Goal: Task Accomplishment & Management: Manage account settings

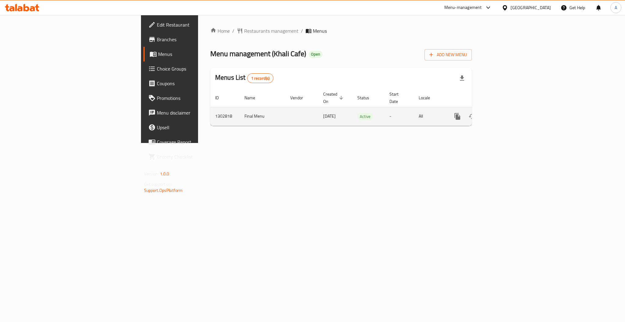
click at [357, 113] on span "Active" at bounding box center [365, 116] width 16 height 7
click at [505, 113] on icon "enhanced table" at bounding box center [501, 116] width 7 height 7
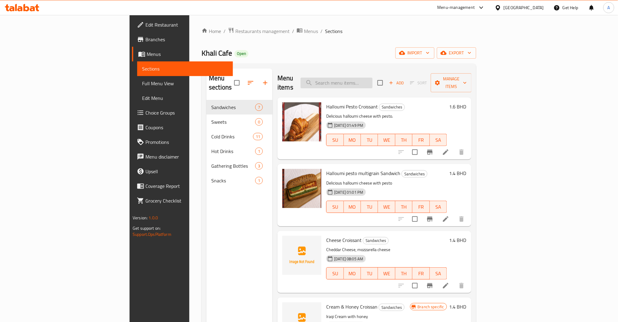
click at [373, 77] on input "search" at bounding box center [337, 82] width 72 height 11
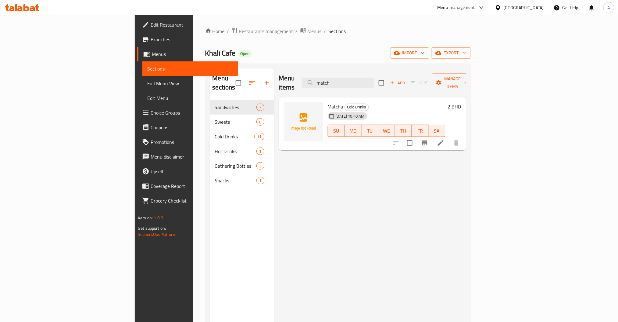
type input "match"
click at [286, 107] on span "upload picture" at bounding box center [292, 110] width 12 height 7
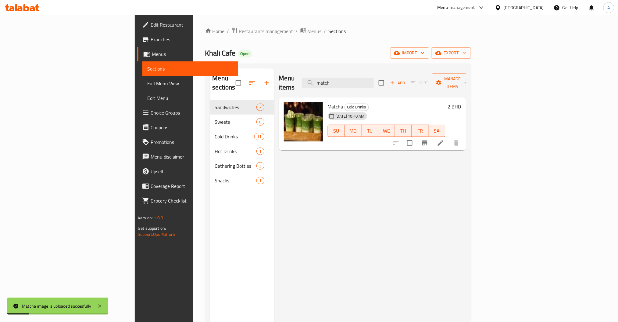
click at [305, 84] on div "Menu items match Add Sort Manage items" at bounding box center [372, 82] width 187 height 29
type input "v"
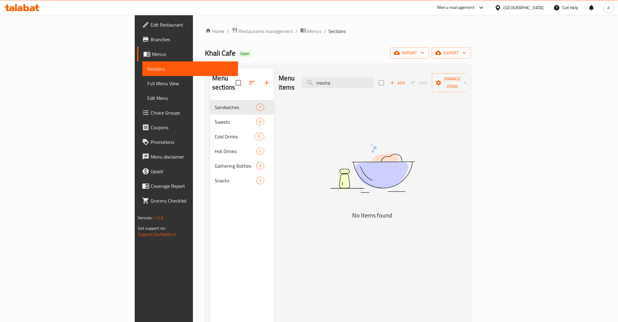
click at [337, 90] on div "Menu items mocha Add Sort Manage items No Items found" at bounding box center [370, 229] width 192 height 322
type input "moc"
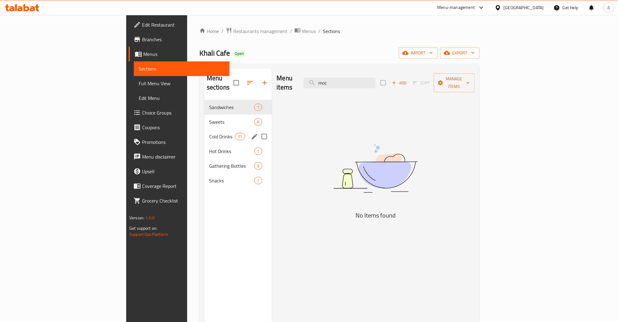
click at [209, 133] on span "Cold Drinks" at bounding box center [222, 136] width 26 height 7
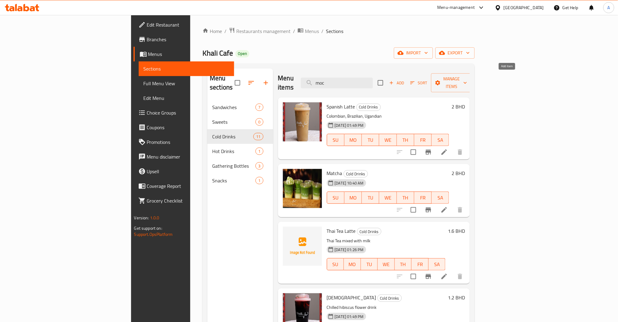
click at [405, 79] on span "Add" at bounding box center [397, 82] width 16 height 7
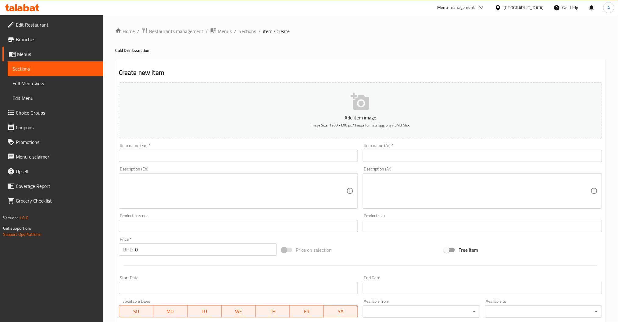
click at [176, 160] on input "text" at bounding box center [238, 155] width 239 height 12
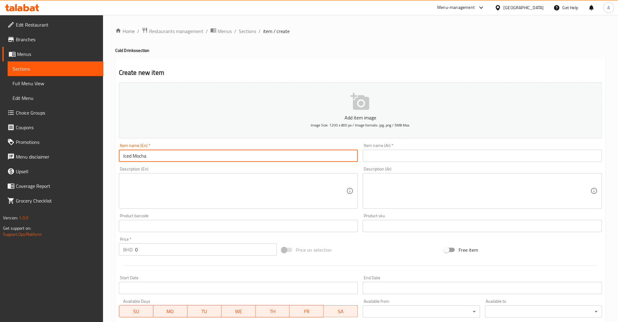
type input "Iced Mocha"
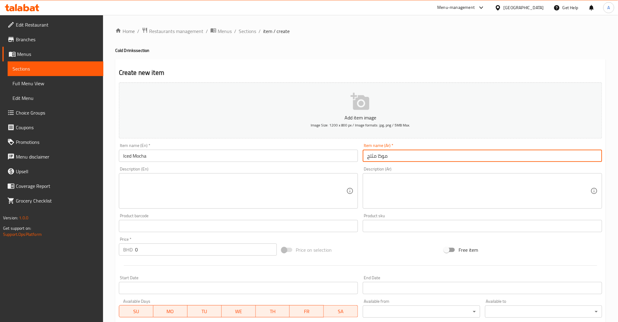
type input "موكا مثلج"
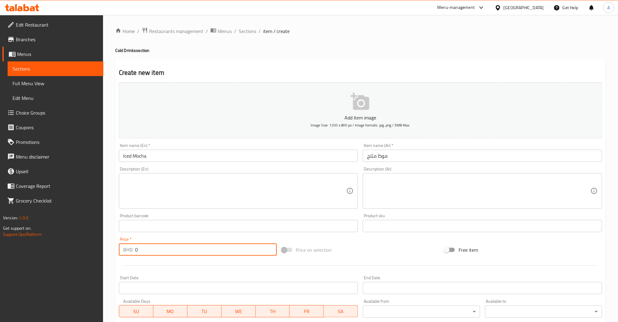
click at [149, 249] on input "0" at bounding box center [206, 249] width 142 height 12
type input "1.8"
click at [359, 131] on button "Add item image Image Size: 1200 x 800 px / Image formats: jpg, png / 5MB Max." at bounding box center [360, 110] width 483 height 56
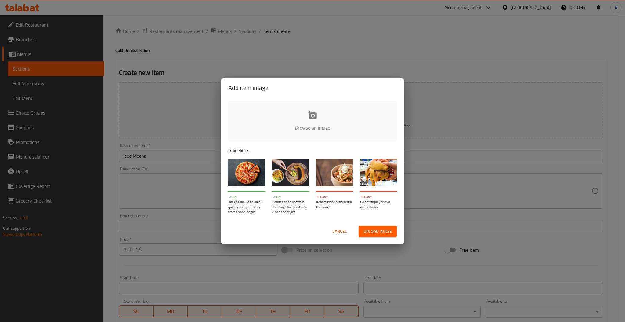
click at [291, 135] on input "file" at bounding box center [518, 129] width 581 height 57
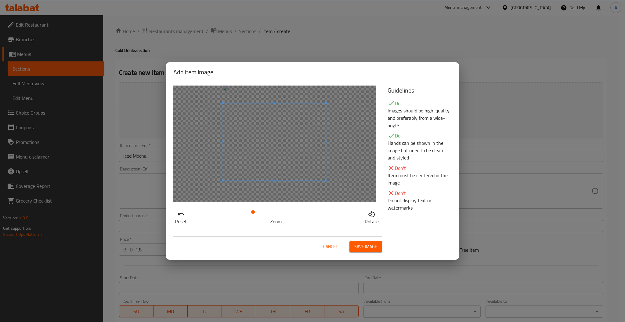
click at [284, 145] on span at bounding box center [274, 141] width 103 height 77
click at [329, 244] on span "Cancel" at bounding box center [330, 247] width 15 height 8
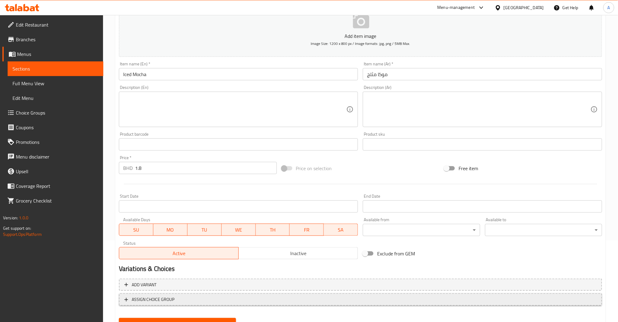
scroll to position [108, 0]
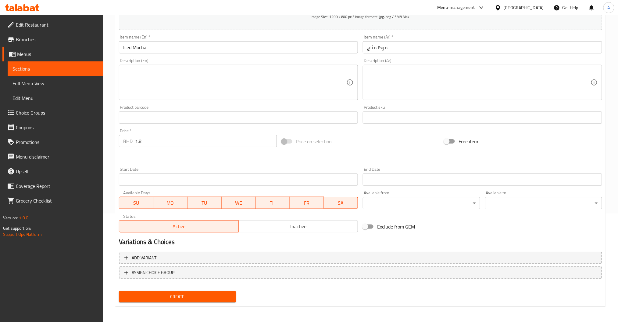
click at [192, 302] on div "Create" at bounding box center [178, 296] width 122 height 16
click at [198, 288] on div "Create" at bounding box center [178, 296] width 122 height 16
click at [198, 291] on button "Create" at bounding box center [177, 296] width 117 height 11
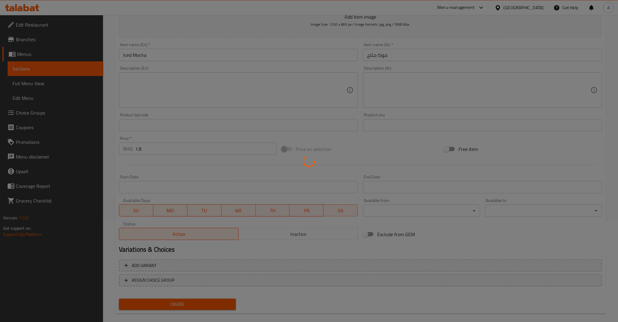
scroll to position [0, 0]
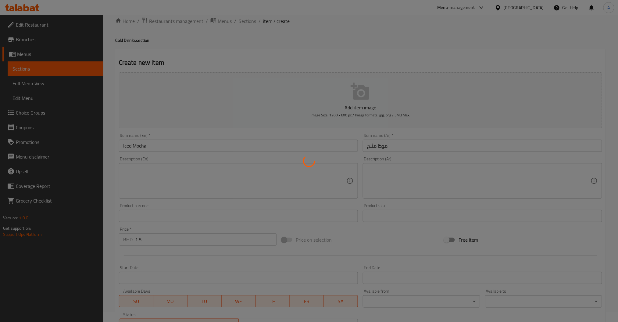
type input "0"
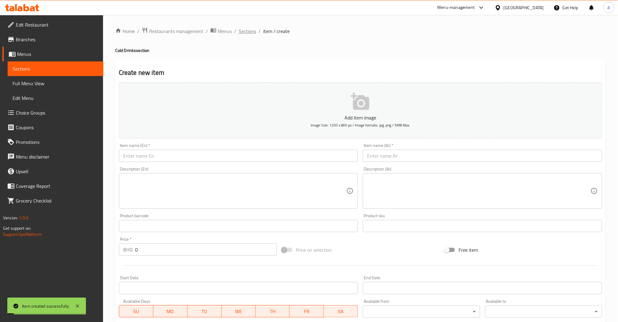
click at [246, 33] on span "Sections" at bounding box center [247, 30] width 17 height 7
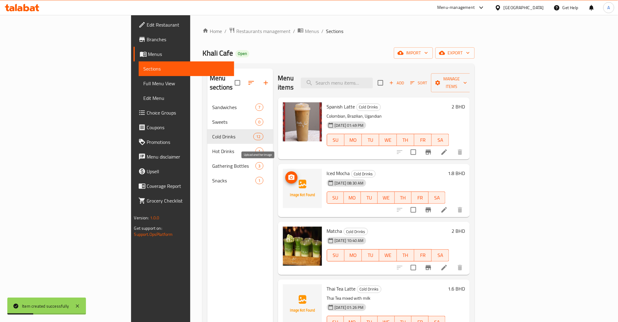
click at [288, 174] on icon "upload picture" at bounding box center [291, 177] width 7 height 7
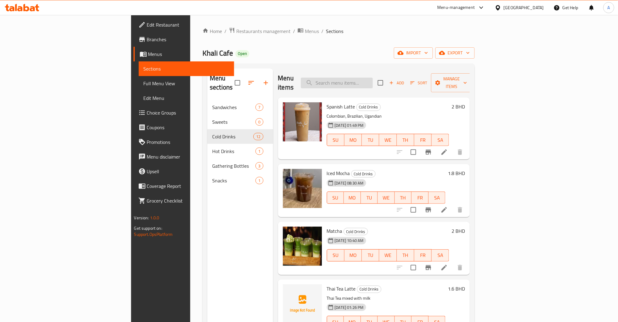
click at [373, 77] on input "search" at bounding box center [337, 82] width 72 height 11
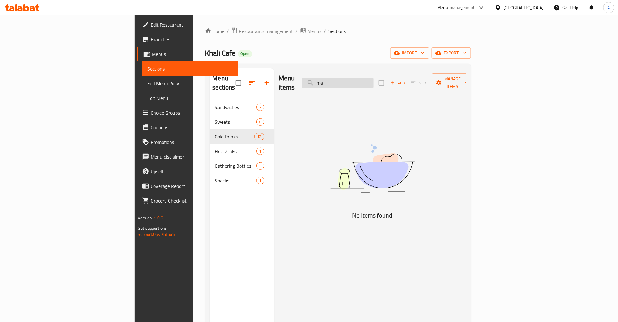
type input "m"
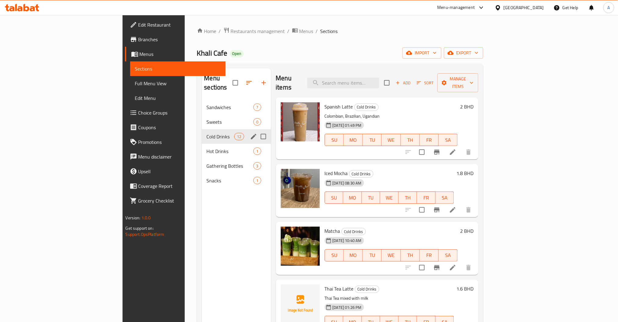
click at [207, 133] on span "Cold Drinks" at bounding box center [221, 136] width 28 height 7
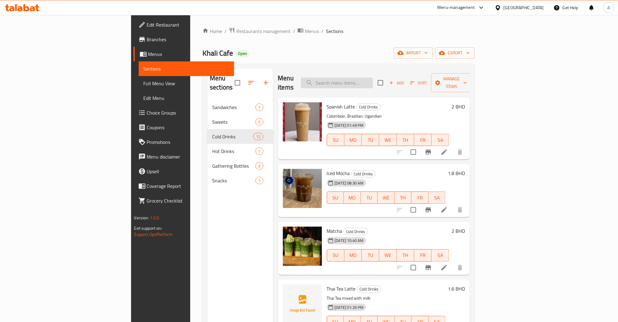
click at [373, 78] on input "search" at bounding box center [337, 82] width 72 height 11
click at [429, 78] on button "Sort" at bounding box center [419, 82] width 20 height 9
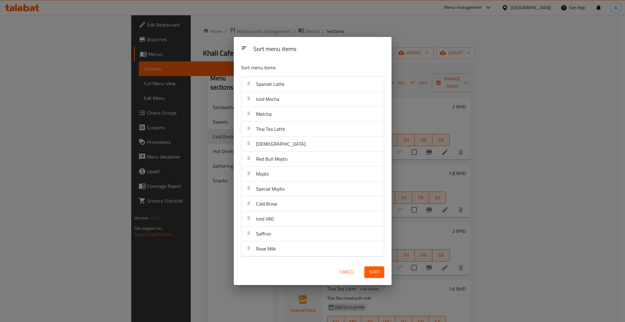
click at [425, 156] on div "Sort menu items Sort menu items Spanish Latte Iced Mocha Matcha Thai Tea Latte …" at bounding box center [312, 161] width 625 height 322
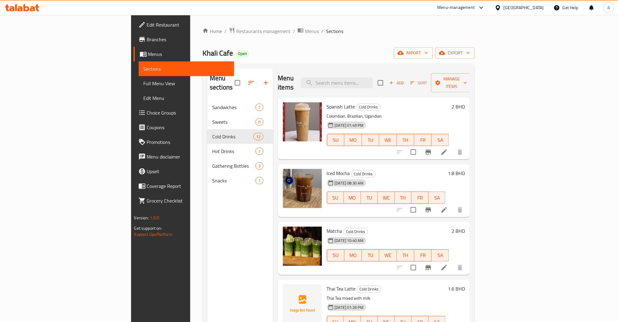
click at [405, 79] on span "Add" at bounding box center [397, 82] width 16 height 7
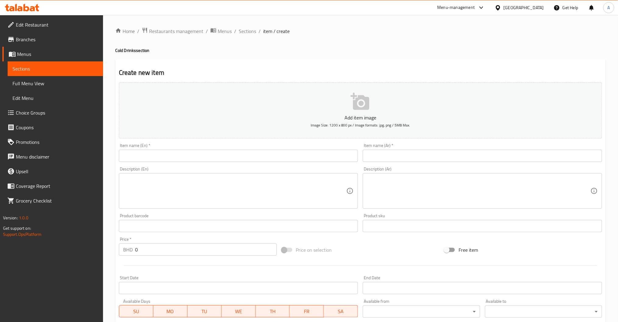
click at [216, 152] on input "text" at bounding box center [238, 155] width 239 height 12
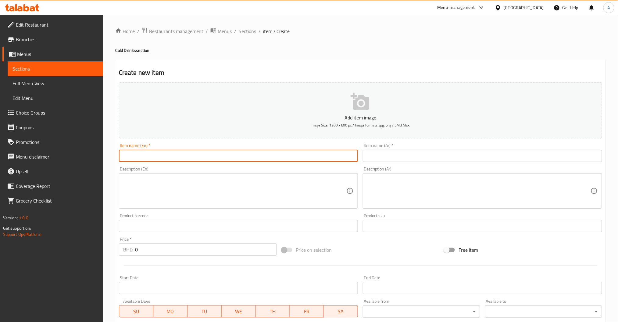
paste input "Mango Matcha with ice cream"
type input "Mango Matcha with ice cream"
click at [426, 155] on input "text" at bounding box center [482, 155] width 239 height 12
paste input "[PERSON_NAME] مع [PERSON_NAME]"
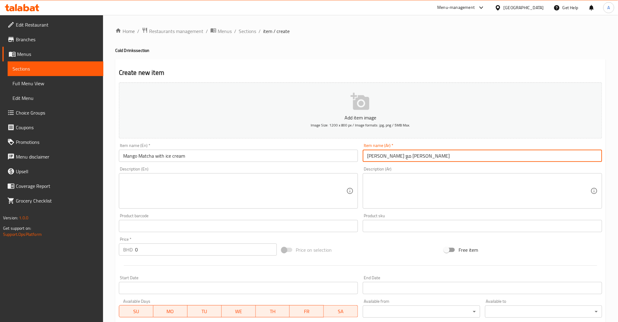
type input "[PERSON_NAME] مع [PERSON_NAME]"
click at [237, 194] on textarea at bounding box center [235, 190] width 224 height 29
paste textarea "A refreshing harmony of sweet mango, earthy matcha, and creamy ice cream — a tr…"
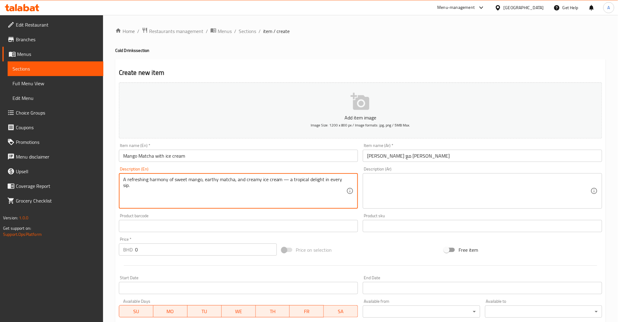
type textarea "A refreshing harmony of sweet mango, earthy matcha, and creamy ice cream — a tr…"
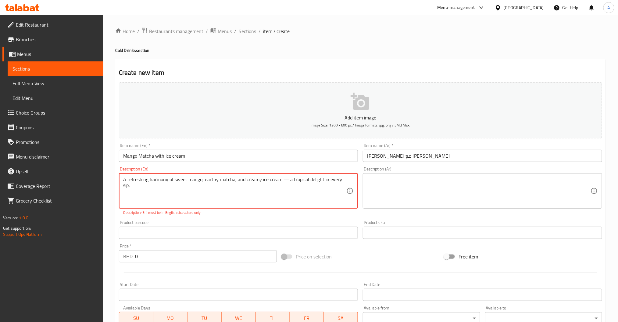
click at [391, 188] on textarea at bounding box center [479, 190] width 224 height 29
paste textarea "مزيج منعش يجمع بين حلاوة [DEMOGRAPHIC_DATA]، وعمق الماتشا، وكريمية [DEMOGRAPHIC…"
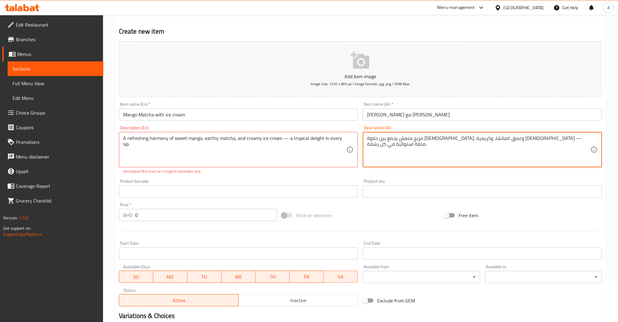
scroll to position [81, 0]
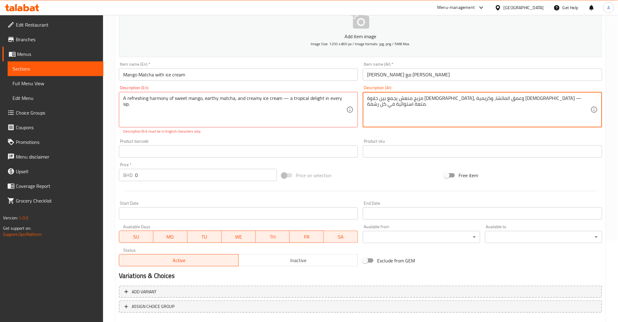
type textarea "مزيج منعش يجمع بين حلاوة [DEMOGRAPHIC_DATA]، وعمق الماتشا، وكريمية [DEMOGRAPHIC…"
click at [175, 153] on input "text" at bounding box center [238, 151] width 239 height 12
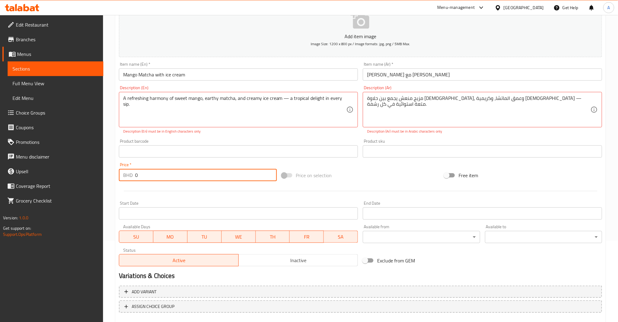
click at [174, 173] on input "0" at bounding box center [206, 175] width 142 height 12
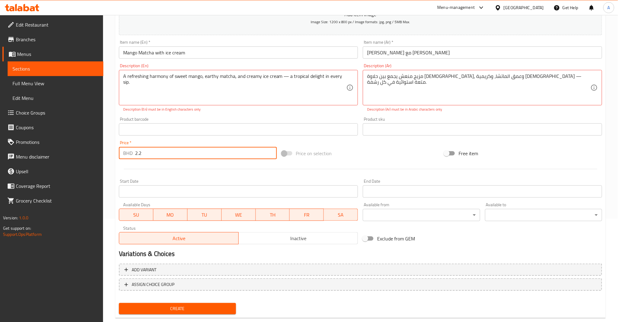
scroll to position [115, 0]
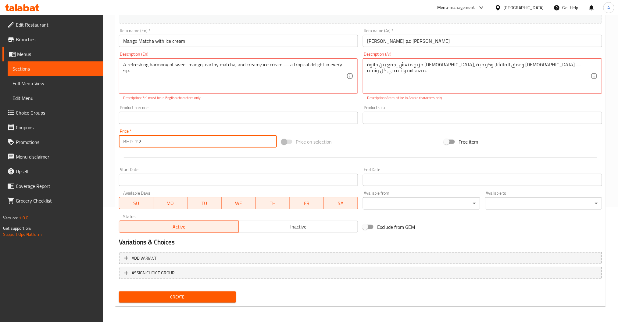
type input "2.2"
click at [155, 304] on div "Create new item Add item image Image Size: 1200 x 800 px / Image formats: jpg, …" at bounding box center [360, 125] width 491 height 362
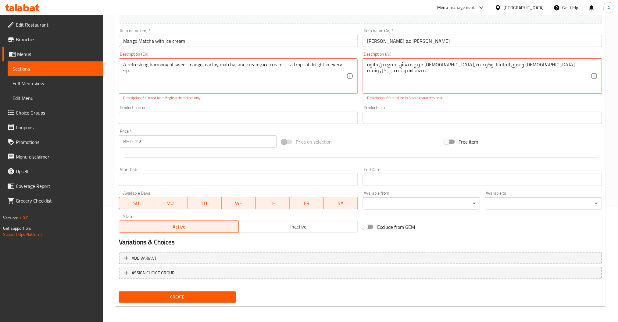
click at [157, 297] on span "Create" at bounding box center [177, 297] width 107 height 8
click at [287, 64] on textarea "A refreshing harmony of sweet mango, earthy matcha, and creamy ice cream — a tr…" at bounding box center [235, 76] width 224 height 29
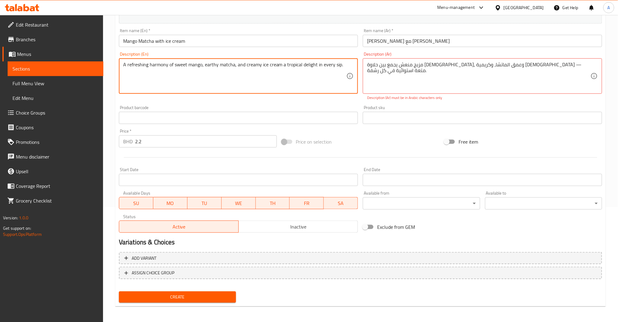
type textarea "A refreshing harmony of sweet mango, earthy matcha, and creamy ice cream a trop…"
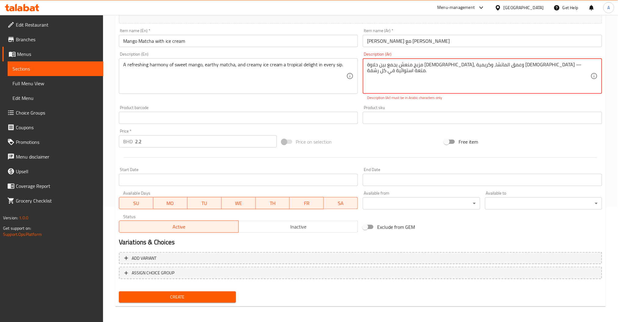
click at [427, 64] on textarea "مزيج منعش يجمع بين حلاوة [DEMOGRAPHIC_DATA]، وعمق الماتشا، وكريمية [DEMOGRAPHIC…" at bounding box center [479, 76] width 224 height 29
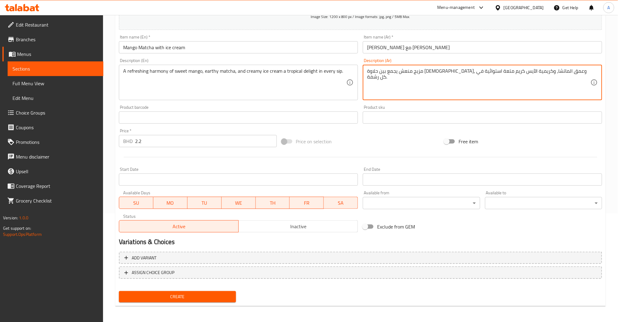
type textarea "مزيج منعش يجمع بين حلاوة [DEMOGRAPHIC_DATA]، وعمق الماتشا، وكريمية الآيس كريم م…"
click at [202, 295] on span "Create" at bounding box center [177, 297] width 107 height 8
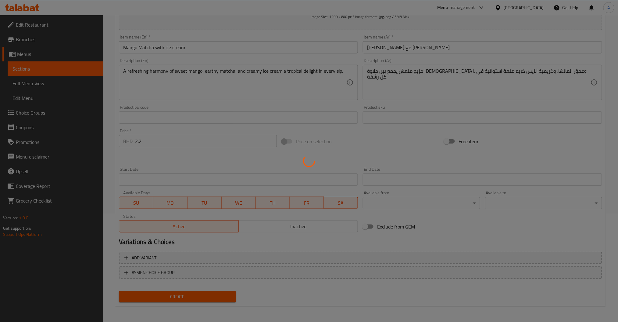
type input "0"
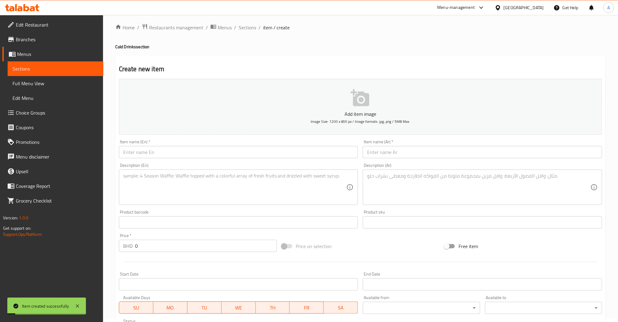
scroll to position [0, 0]
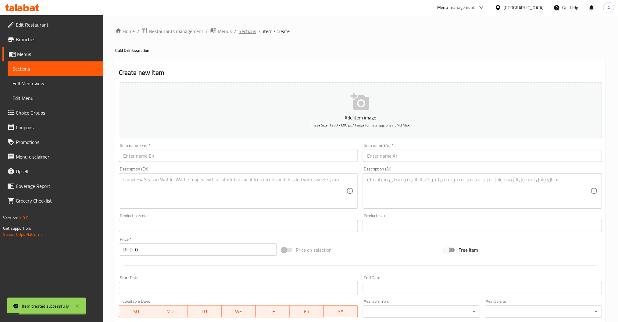
click at [249, 28] on span "Sections" at bounding box center [247, 30] width 17 height 7
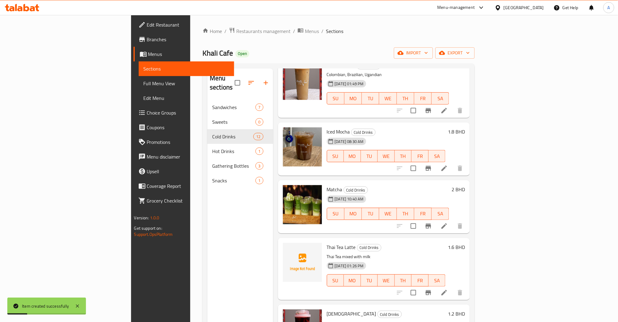
scroll to position [81, 0]
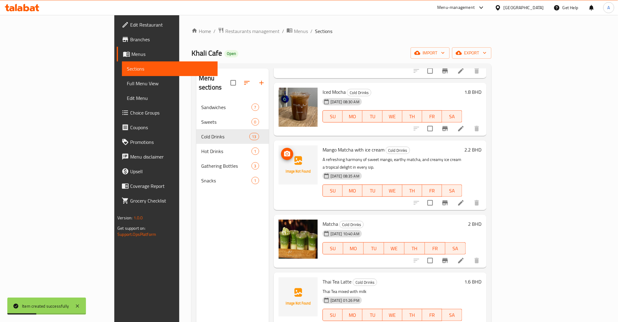
click at [279, 145] on img at bounding box center [298, 164] width 39 height 39
click at [284, 151] on icon "upload picture" at bounding box center [287, 153] width 6 height 5
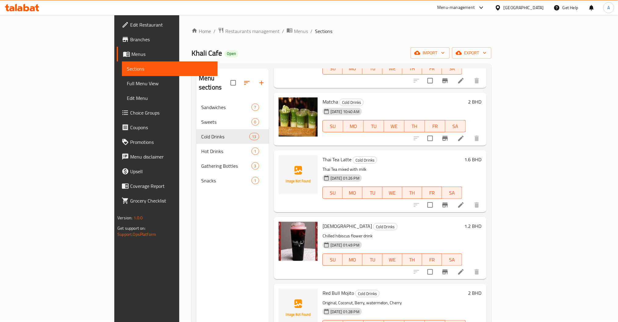
scroll to position [0, 0]
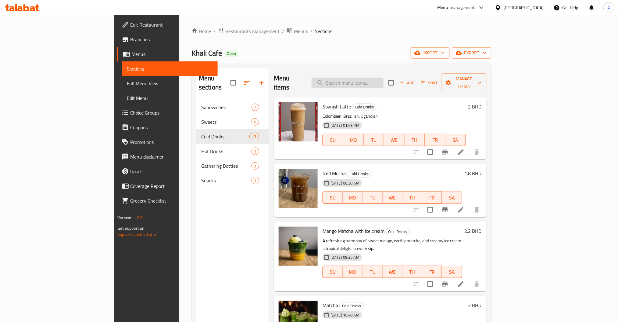
click at [378, 82] on input "search" at bounding box center [348, 82] width 72 height 11
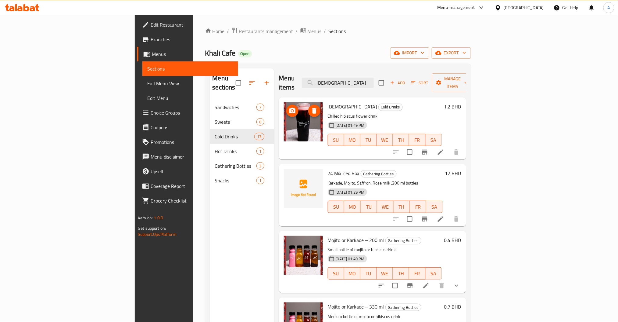
type input "[DEMOGRAPHIC_DATA]"
click at [284, 105] on img at bounding box center [303, 121] width 39 height 39
click at [289, 107] on icon "upload picture" at bounding box center [292, 110] width 7 height 7
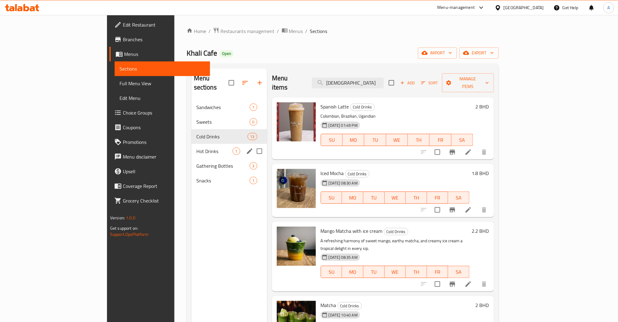
click at [192, 146] on div "Hot Drinks 1" at bounding box center [230, 151] width 76 height 15
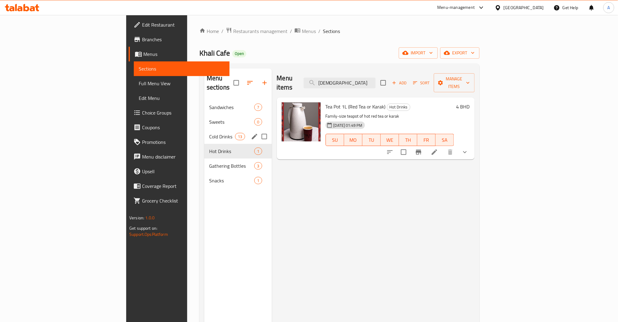
click at [209, 118] on span "Sweets" at bounding box center [231, 121] width 45 height 7
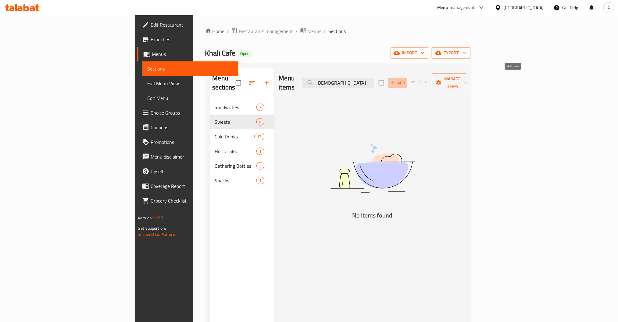
click at [395, 80] on icon "button" at bounding box center [392, 82] width 5 height 5
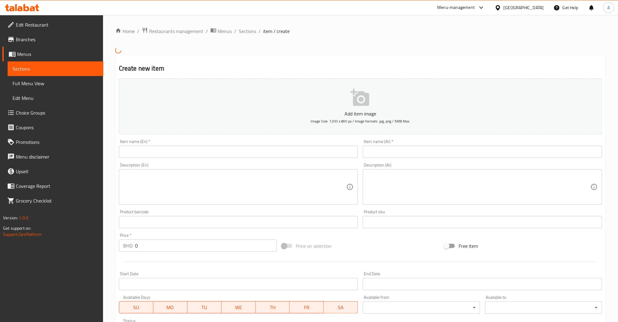
click at [226, 158] on input "text" at bounding box center [238, 152] width 239 height 12
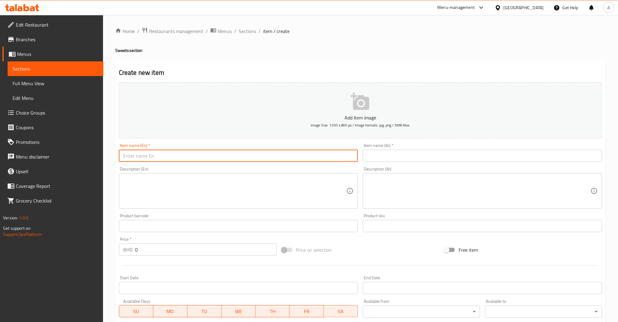
click at [222, 150] on input "text" at bounding box center [238, 155] width 239 height 12
paste input "[PERSON_NAME]"
type input "[PERSON_NAME]"
click at [406, 160] on input "text" at bounding box center [482, 155] width 239 height 12
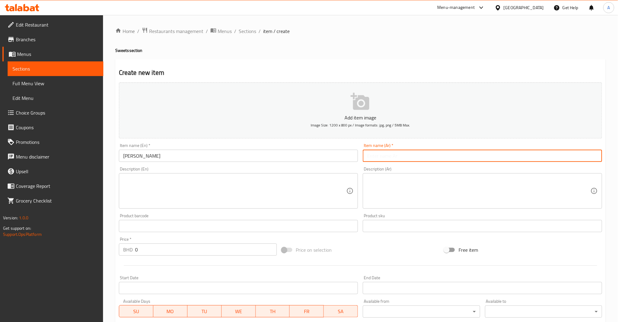
paste input "كوكي خالي"
type input "كوكي خالي"
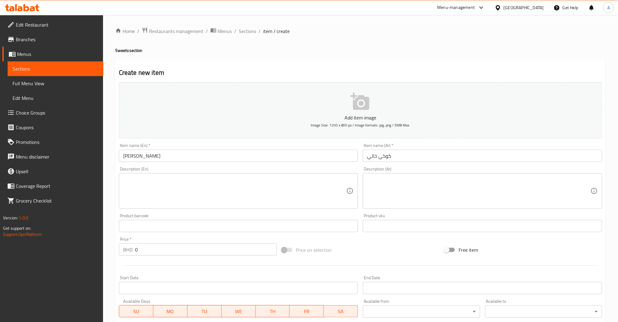
click at [189, 178] on div "Description (En)" at bounding box center [238, 190] width 239 height 35
paste textarea "A warm, gooey cookie loaded with rich chocolate chunks, crowned with a scoop of…"
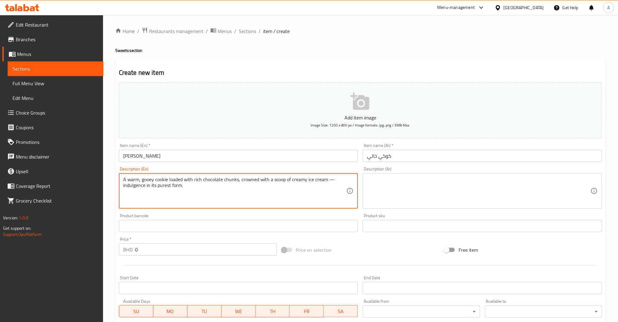
click at [334, 180] on textarea "A warm, gooey cookie loaded with rich chocolate chunks, crowned with a scoop of…" at bounding box center [235, 190] width 224 height 29
type textarea "A warm, gooey cookie loaded with rich chocolate chunks, crowned with a scoop of…"
click at [415, 183] on textarea at bounding box center [479, 190] width 224 height 29
paste textarea "كوكي دافئ محشو بقطع الشوكولاتة الغنية، تعلوه كرة من الآيس كريم الكريمي — متعة خ…"
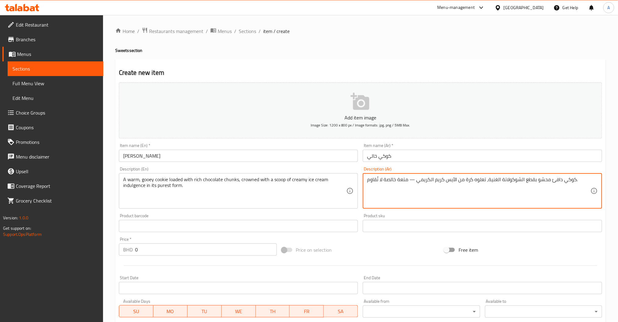
click at [409, 178] on textarea "كوكي دافئ محشو بقطع الشوكولاتة الغنية، تعلوه كرة من الآيس كريم الكريمي — متعة خ…" at bounding box center [479, 190] width 224 height 29
type textarea "كوكي دافئ محشو بقطع الشوكولاتة الغنية، تعلوه كرة من الآيس كريم الكريمي متعة خال…"
click at [214, 234] on div "Price   * BHD 0 Price *" at bounding box center [198, 245] width 163 height 23
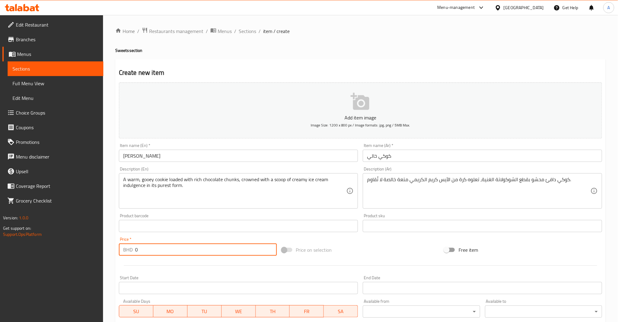
click at [177, 255] on input "0" at bounding box center [206, 249] width 142 height 12
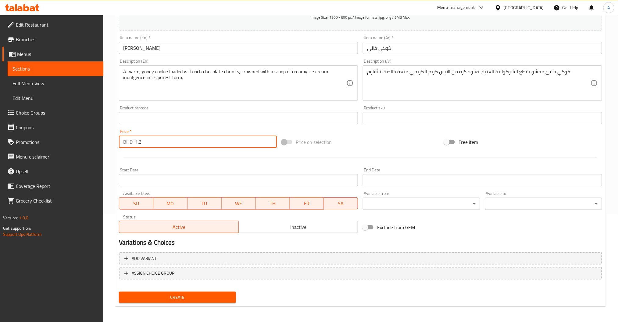
scroll to position [108, 0]
type input "1.2"
click at [166, 273] on span "ASSIGN CHOICE GROUP" at bounding box center [153, 272] width 43 height 8
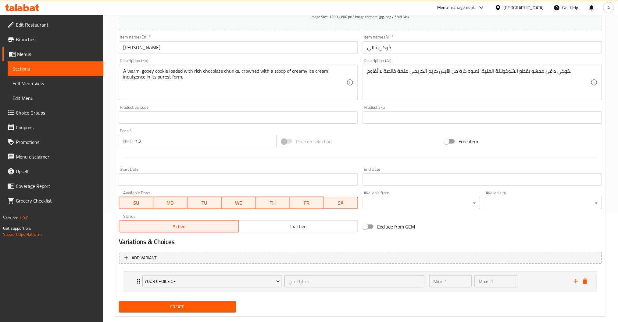
scroll to position [119, 0]
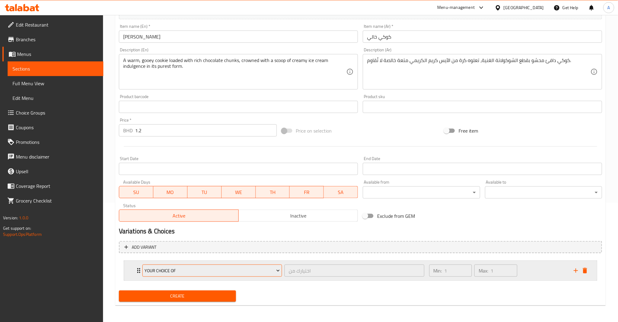
click at [200, 268] on span "Your Choice Of" at bounding box center [212, 271] width 135 height 8
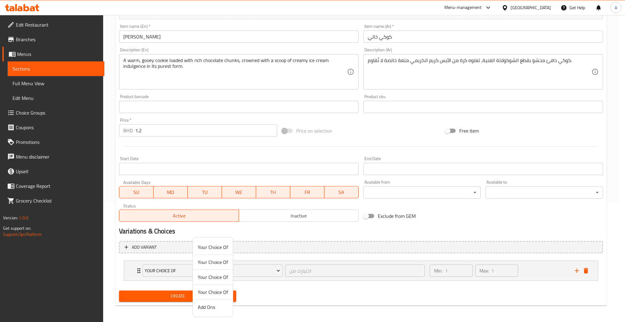
click at [387, 291] on div at bounding box center [312, 161] width 625 height 322
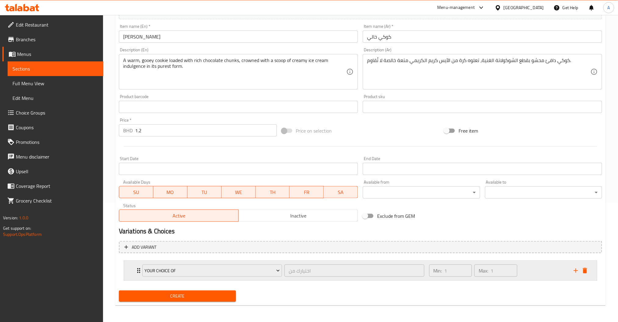
click at [561, 266] on div "Min: 1 ​ Max: 1 ​" at bounding box center [498, 270] width 145 height 20
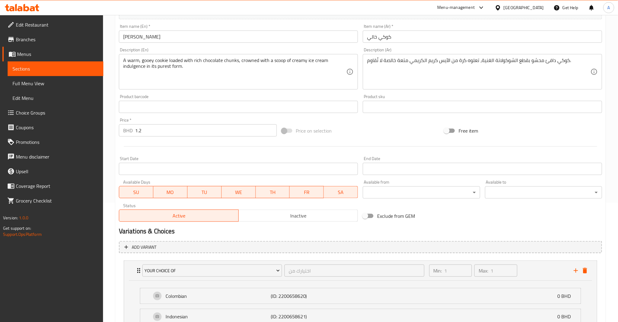
scroll to position [214, 0]
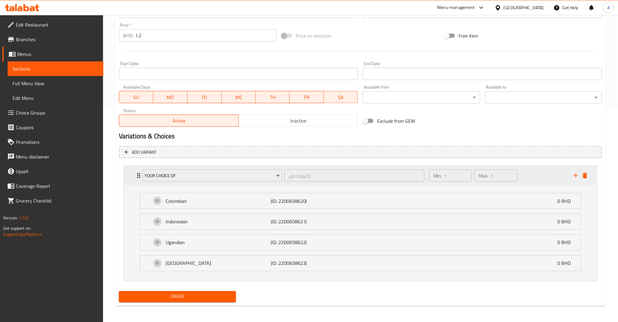
click at [589, 173] on button "delete" at bounding box center [585, 175] width 9 height 9
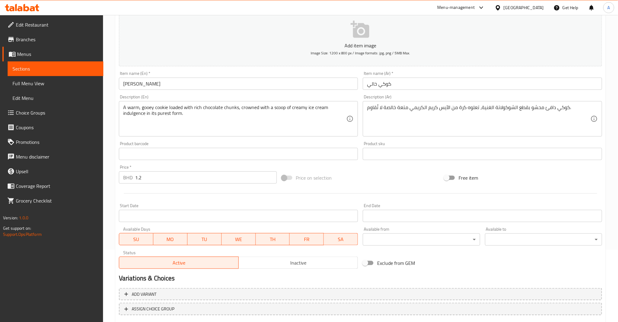
scroll to position [108, 0]
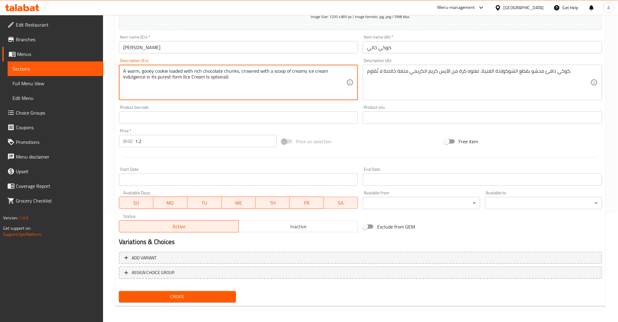
drag, startPoint x: 226, startPoint y: 76, endPoint x: 209, endPoint y: 75, distance: 16.8
click at [215, 78] on textarea "A warm, gooey cookie loaded with rich chocolate chunks, crowned with a scoop of…" at bounding box center [235, 82] width 224 height 29
drag, startPoint x: 226, startPoint y: 78, endPoint x: 210, endPoint y: 77, distance: 16.2
click at [210, 77] on textarea "A warm, gooey cookie loaded with rich chocolate chunks, crowned with a scoop of…" at bounding box center [235, 82] width 224 height 29
click at [239, 78] on textarea "A warm, gooey cookie loaded with rich chocolate chunks, crowned with a scoop of…" at bounding box center [235, 82] width 224 height 29
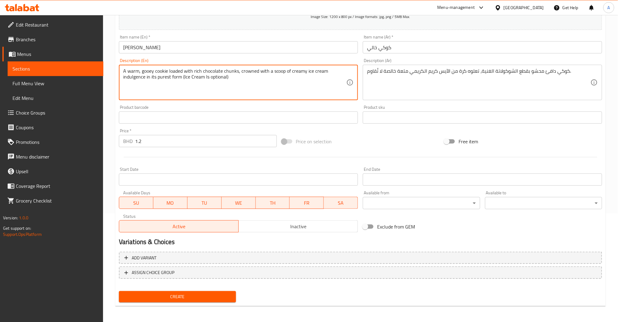
drag, startPoint x: 235, startPoint y: 80, endPoint x: 243, endPoint y: 73, distance: 10.8
click at [243, 73] on textarea "A warm, gooey cookie loaded with rich chocolate chunks, crowned with a scoop of…" at bounding box center [235, 82] width 224 height 29
click at [233, 80] on textarea "A warm, gooey cookie loaded with rich chocolate chunks, crowned with a scoop of…" at bounding box center [235, 82] width 224 height 29
drag, startPoint x: 244, startPoint y: 78, endPoint x: 183, endPoint y: 81, distance: 61.4
click at [183, 81] on textarea "A warm, gooey cookie loaded with rich chocolate chunks, crowned with a scoop of…" at bounding box center [235, 82] width 224 height 29
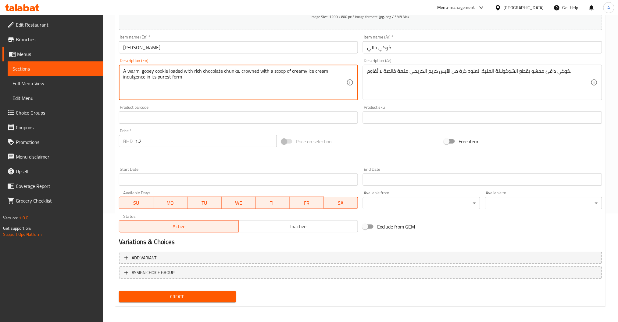
click at [145, 77] on textarea "A warm, gooey cookie loaded with rich chocolate chunks, crowned with a scoop of…" at bounding box center [235, 82] width 224 height 29
drag, startPoint x: 326, startPoint y: 71, endPoint x: 240, endPoint y: 69, distance: 86.3
click at [240, 69] on textarea "A warm, gooey cookie loaded with rich chocolate chunks, crowned with a scoop of…" at bounding box center [235, 82] width 224 height 29
click at [308, 70] on textarea "A warm, gooey cookie loaded with rich chocolate chunks, indulge in its purest f…" at bounding box center [235, 82] width 224 height 29
type textarea "A warm, gooey cookie loaded with rich chocolate chunks, indulge in its purest f…"
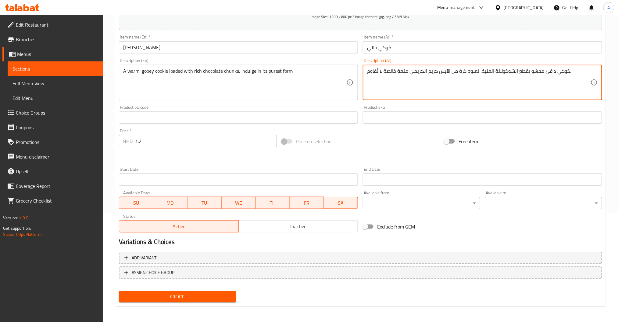
drag, startPoint x: 481, startPoint y: 72, endPoint x: 411, endPoint y: 73, distance: 70.8
type textarea "كوكي دافئ محشو بقطع الشوكولاتة الغنية, متعة خالصة لا تُقاوم."
click at [180, 293] on span "Create" at bounding box center [177, 297] width 107 height 8
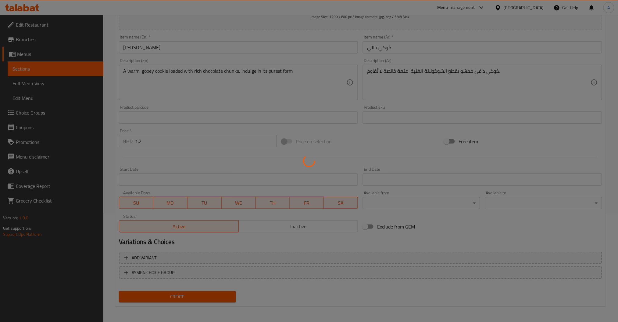
type input "0"
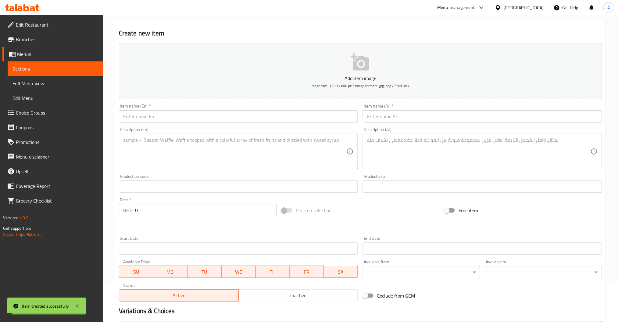
scroll to position [0, 0]
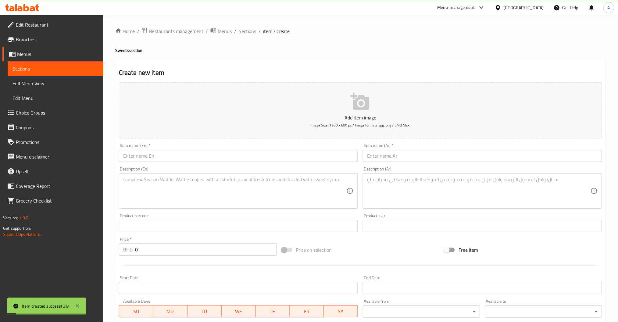
click at [249, 23] on div "Home / Restaurants management / Menus / Sections / item / create Sweets section…" at bounding box center [360, 223] width 515 height 416
click at [249, 33] on span "Sections" at bounding box center [247, 30] width 17 height 7
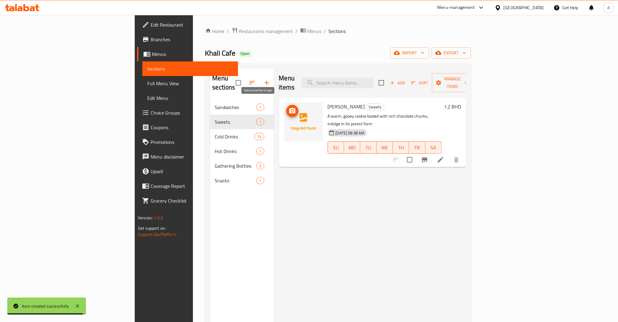
click at [286, 106] on button "upload picture" at bounding box center [292, 111] width 12 height 12
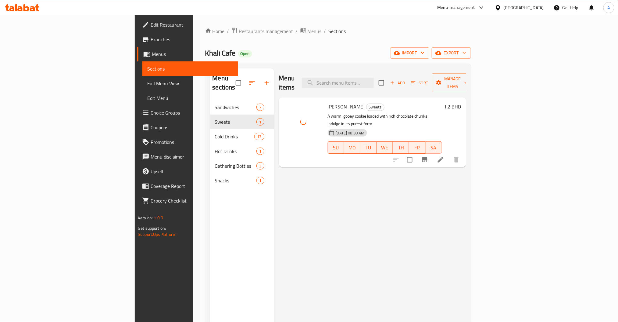
click at [473, 73] on div "Add Sort Manage items" at bounding box center [426, 82] width 94 height 19
click at [406, 79] on span "Add" at bounding box center [398, 82] width 16 height 7
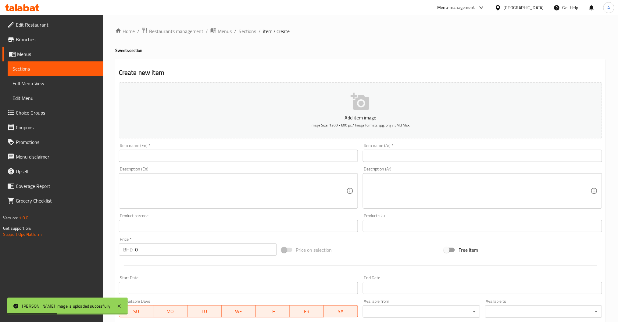
click at [170, 160] on input "text" at bounding box center [238, 155] width 239 height 12
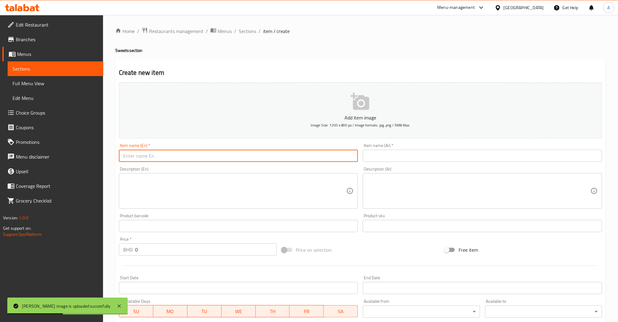
paste input "[PERSON_NAME]"
type input "[PERSON_NAME]"
drag, startPoint x: 420, startPoint y: 160, endPoint x: 417, endPoint y: 158, distance: 3.3
click at [420, 160] on input "text" at bounding box center [482, 155] width 239 height 12
paste input "براوني خالي"
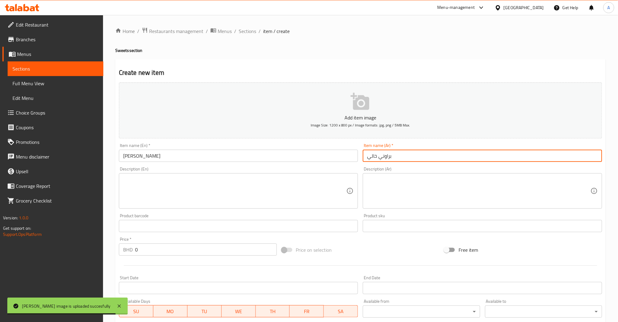
type input "براوني خالي"
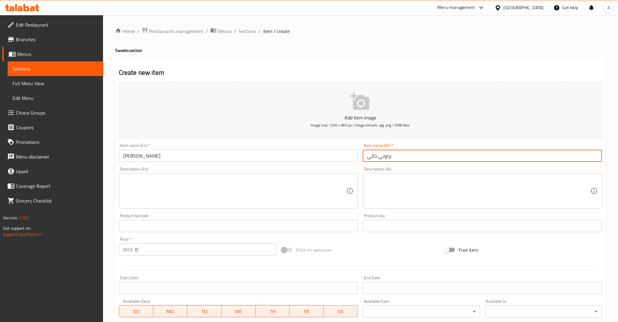
click at [188, 183] on textarea at bounding box center [235, 190] width 224 height 29
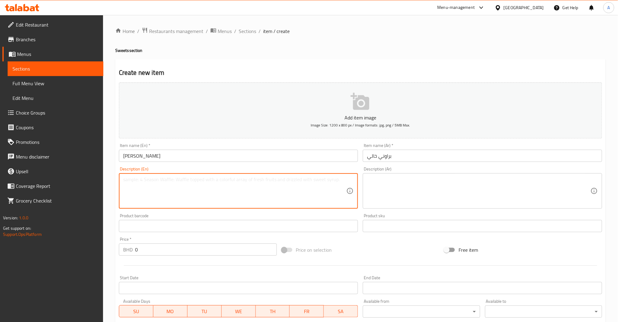
paste textarea "A rich, [PERSON_NAME] baked to perfection — pure chocolate bliss. Top it with c…"
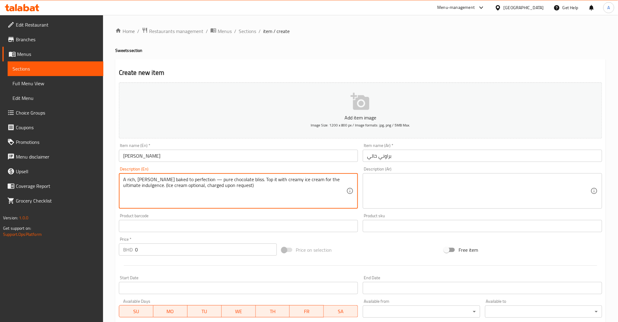
click at [214, 178] on textarea "A rich, [PERSON_NAME] baked to perfection — pure chocolate bliss. Top it with c…" at bounding box center [235, 190] width 224 height 29
type textarea "A rich, fudgy brownie baked to perfection pure chocolate bliss. Top it with cre…"
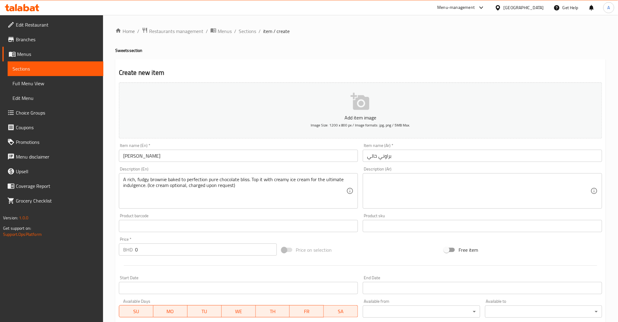
click at [406, 210] on div "Description (Ar) Description (Ar)" at bounding box center [483, 187] width 244 height 47
click at [403, 193] on textarea at bounding box center [479, 190] width 224 height 29
paste textarea "براوني غني وطري مخبوز بإتقان — لذة الشوكولاتة في أبهى صورها. أضف آيس [PERSON_NA…"
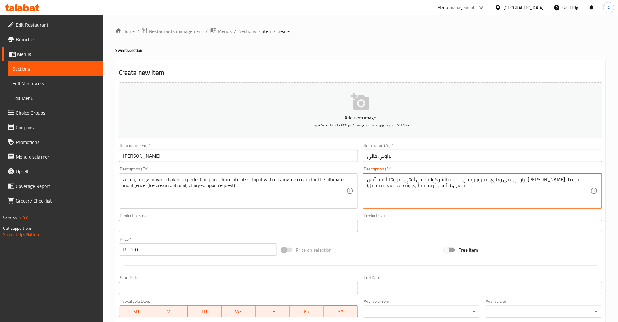
click at [514, 178] on textarea "براوني غني وطري مخبوز بإتقان — لذة الشوكولاتة في أبهى صورها. أضف آيس [PERSON_NA…" at bounding box center [479, 190] width 224 height 29
type textarea "براوني غني وطري مخبوز بإتقان لذة الشوكولاتة في أبهى صورها. أضف آيس [PERSON_NAME…"
click at [200, 251] on input "0" at bounding box center [206, 249] width 142 height 12
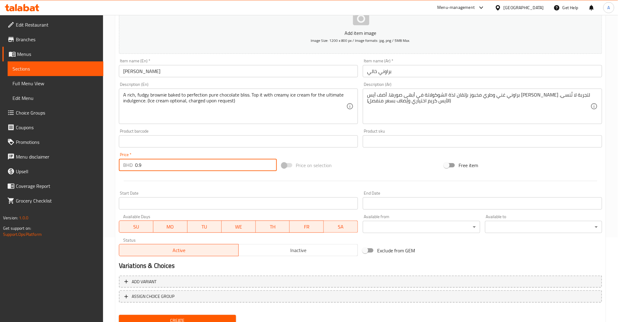
scroll to position [108, 0]
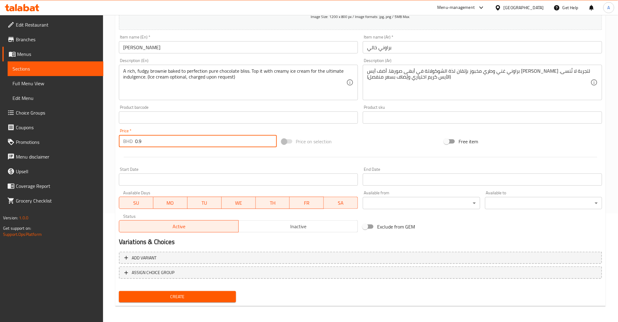
type input "0.9"
click at [189, 296] on span "Create" at bounding box center [177, 297] width 107 height 8
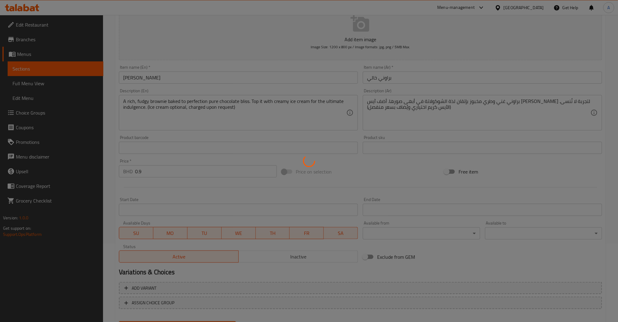
scroll to position [0, 0]
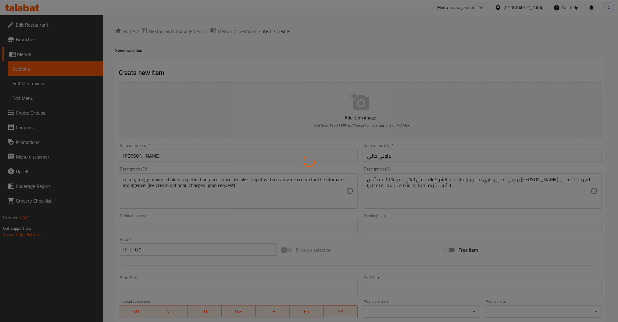
type input "0"
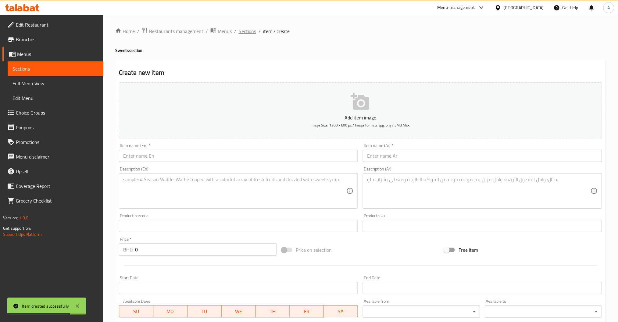
click at [244, 27] on span "Sections" at bounding box center [247, 30] width 17 height 7
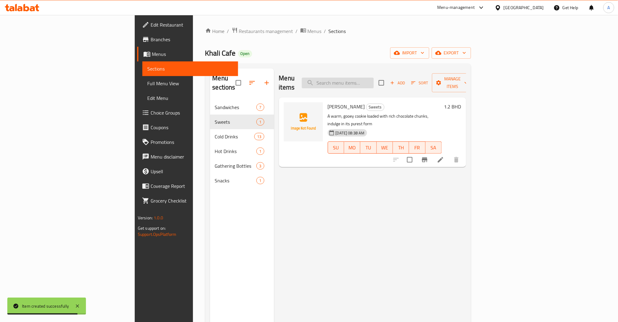
click at [373, 77] on input "search" at bounding box center [338, 82] width 72 height 11
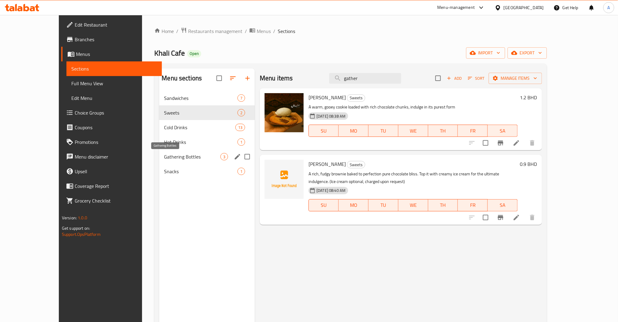
type input "gather"
click at [164, 157] on span "Gathering Bottles" at bounding box center [192, 156] width 56 height 7
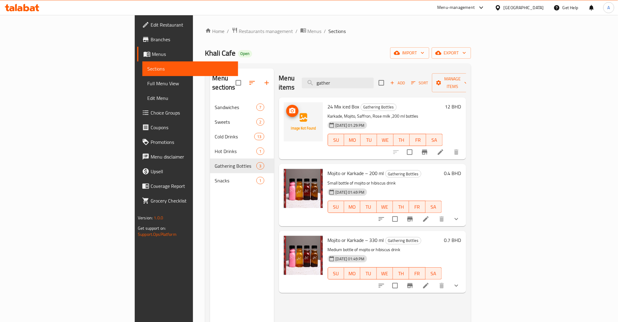
click at [284, 102] on img at bounding box center [303, 121] width 39 height 39
click at [289, 108] on icon "upload picture" at bounding box center [292, 110] width 6 height 5
click at [460, 215] on icon "show more" at bounding box center [456, 218] width 7 height 7
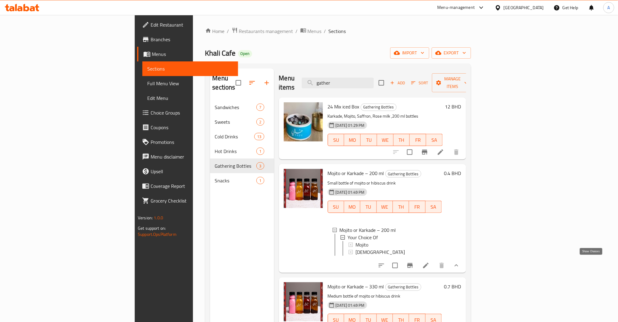
click at [460, 261] on icon "show more" at bounding box center [456, 264] width 7 height 7
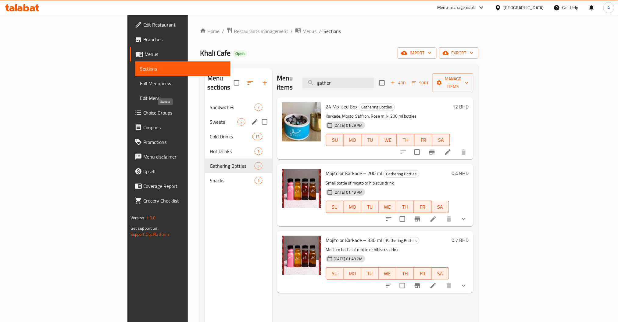
click at [205, 129] on div "Cold Drinks 13" at bounding box center [238, 136] width 67 height 15
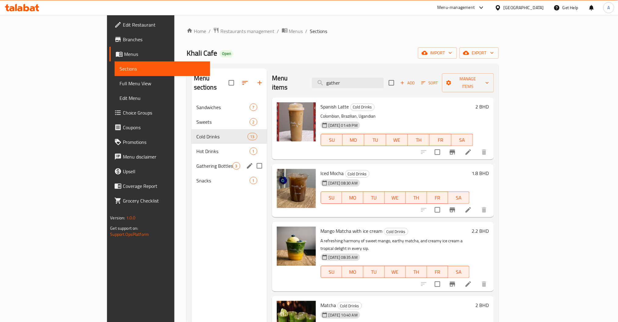
click at [196, 162] on span "Gathering Bottles" at bounding box center [214, 165] width 36 height 7
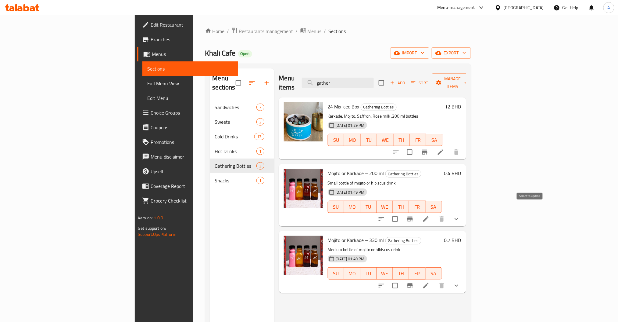
click at [402, 212] on input "checkbox" at bounding box center [395, 218] width 13 height 13
checkbox input "true"
click at [402, 279] on input "checkbox" at bounding box center [395, 285] width 13 height 13
checkbox input "true"
click at [468, 80] on span "Manage items" at bounding box center [452, 82] width 31 height 15
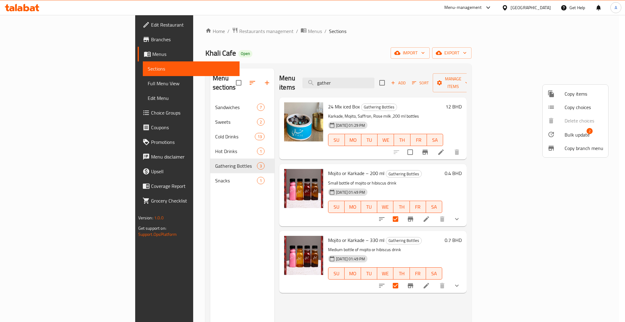
click at [573, 132] on span "Bulk update" at bounding box center [576, 134] width 25 height 7
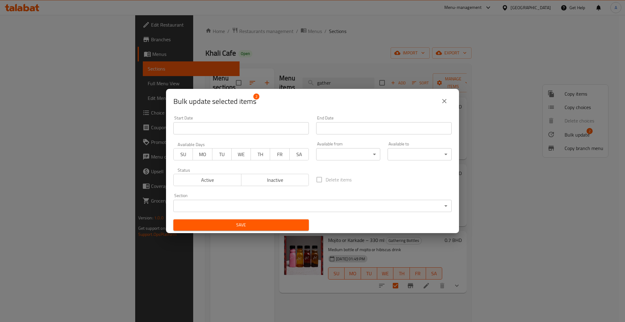
click at [285, 203] on body "​ Menu-management [GEOGRAPHIC_DATA] Get Help A Edit Restaurant Branches Menus S…" at bounding box center [312, 168] width 625 height 307
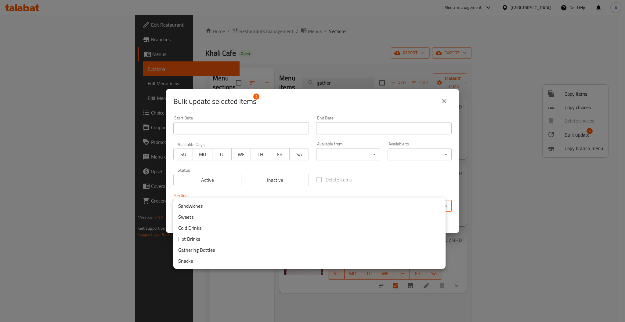
click at [201, 228] on li "Cold Drinks" at bounding box center [309, 227] width 272 height 11
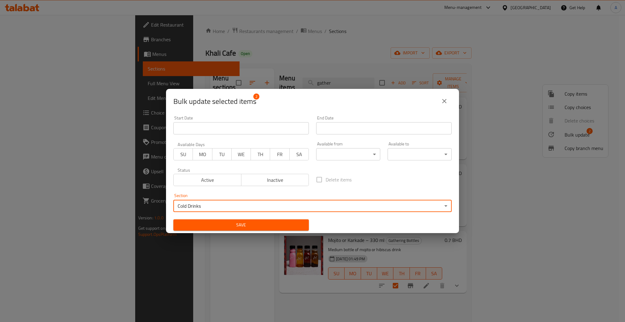
click at [255, 226] on span "Save" at bounding box center [241, 225] width 126 height 8
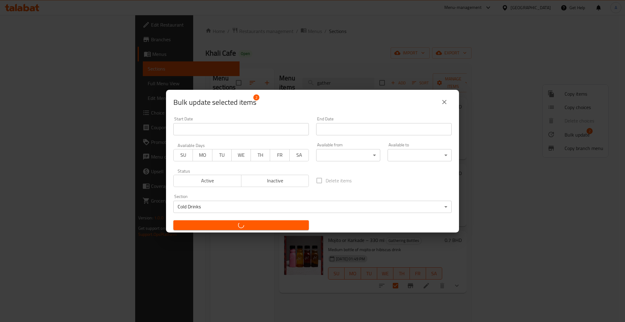
checkbox input "false"
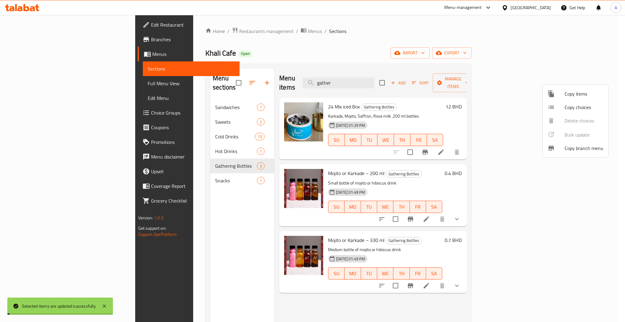
click at [135, 217] on div at bounding box center [312, 161] width 625 height 322
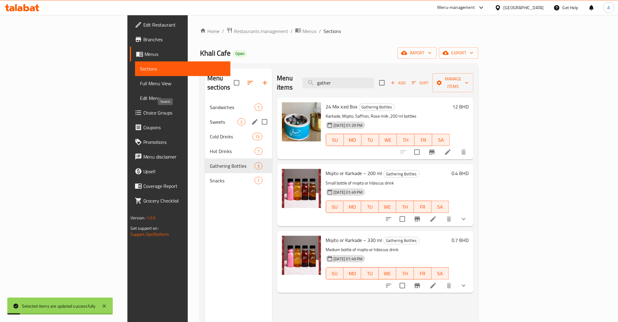
click at [210, 118] on span "Sweets" at bounding box center [224, 121] width 28 height 7
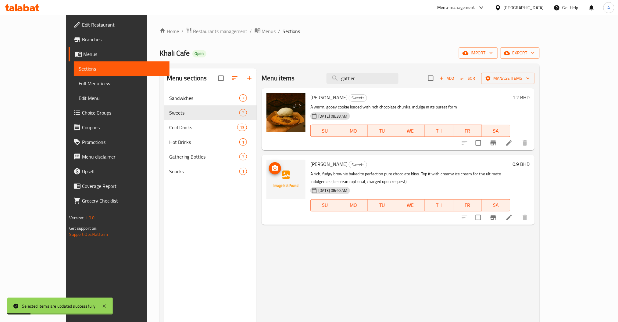
click at [269, 172] on button "upload picture" at bounding box center [275, 168] width 12 height 12
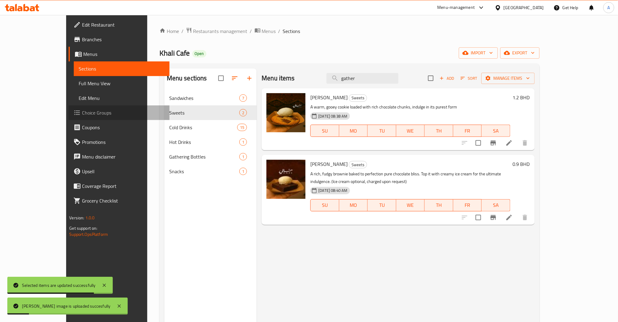
click at [69, 117] on link "Choice Groups" at bounding box center [119, 112] width 101 height 15
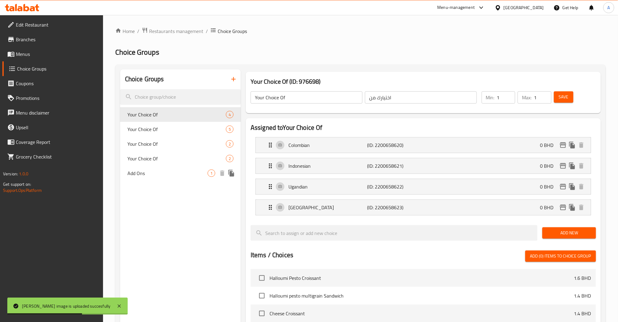
click at [153, 172] on span "Add Ons" at bounding box center [168, 172] width 80 height 7
type input "Add Ons"
type input "الاضافات"
type input "0"
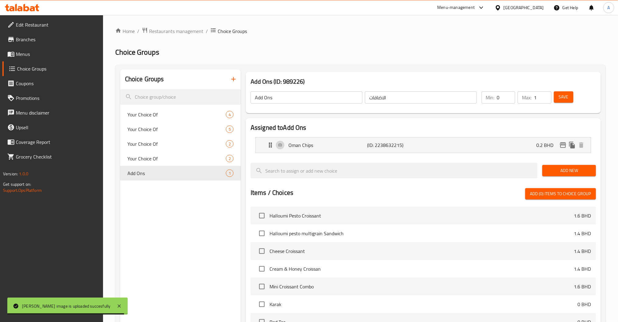
click at [232, 78] on icon "button" at bounding box center [233, 78] width 7 height 7
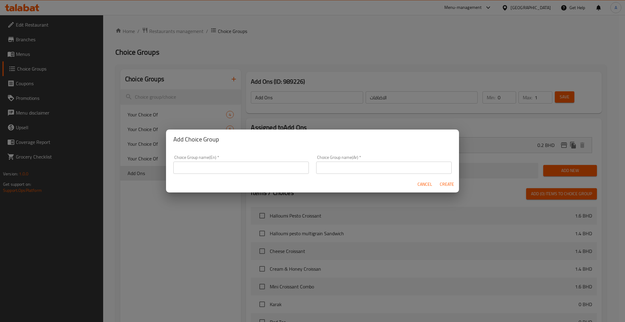
click at [227, 164] on div "Choice Group name(En)   * Choice Group name(En) *" at bounding box center [240, 164] width 135 height 19
click at [230, 166] on input "text" at bounding box center [240, 167] width 135 height 12
type input "Additional Toppings:"
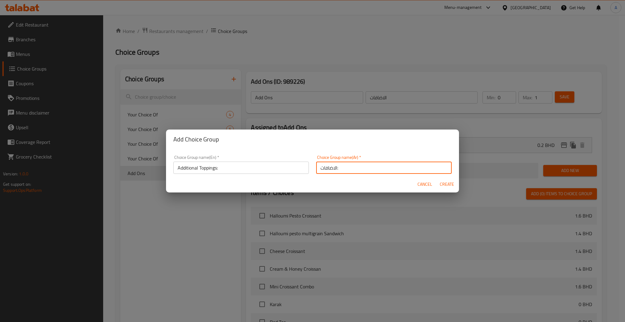
type input "الاضافات:"
click at [440, 185] on span "Create" at bounding box center [446, 184] width 15 height 8
type input "Additional Toppings:"
type input "الاضافات:"
type input "0"
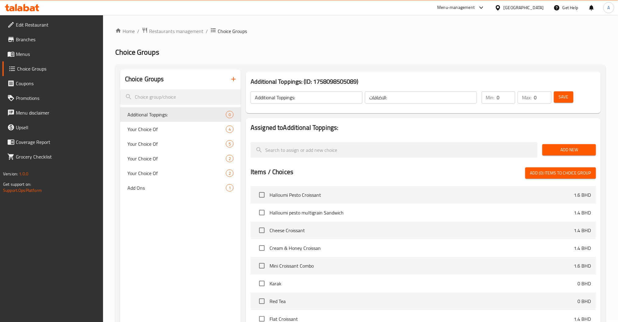
click at [574, 152] on span "Add New" at bounding box center [570, 150] width 44 height 8
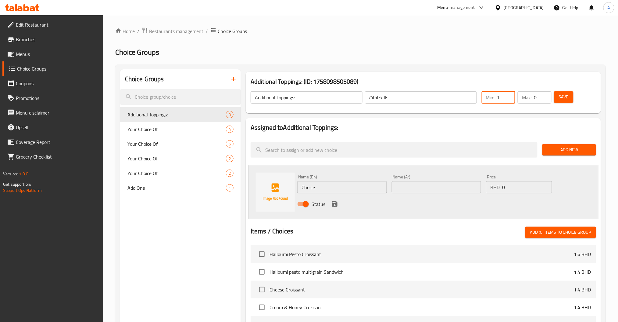
click at [510, 95] on input "1" at bounding box center [506, 97] width 18 height 12
type input "0"
click at [509, 101] on input "0" at bounding box center [506, 97] width 18 height 12
type input "1"
click at [547, 92] on input "1" at bounding box center [542, 97] width 17 height 12
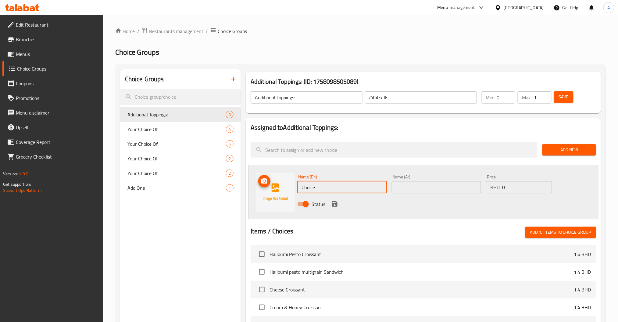
drag, startPoint x: 286, startPoint y: 185, endPoint x: 241, endPoint y: 181, distance: 44.7
click at [253, 182] on div "Name (En) Choice Name (En) Name (Ar) Name (Ar) Price BHD 0 Price Status" at bounding box center [423, 192] width 350 height 54
type input "Ice Cream"
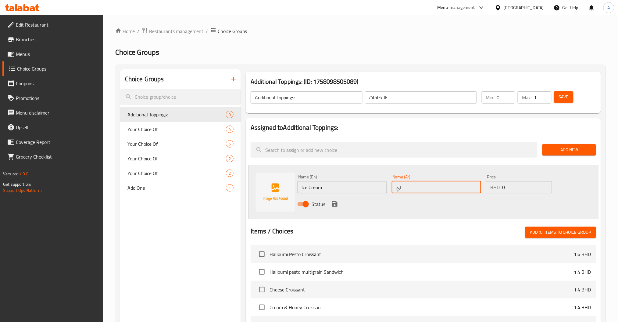
type input "ا"
type input "اضافة ايس كريم"
click at [333, 182] on input "Ice Cream" at bounding box center [342, 187] width 90 height 12
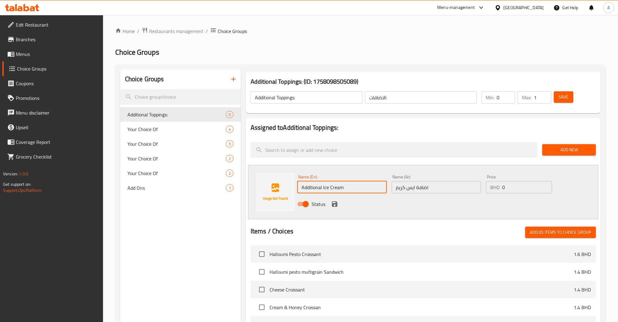
type input "Additional Ice Cream"
click at [530, 187] on input "0" at bounding box center [527, 187] width 50 height 12
type input "0.2"
click at [332, 204] on icon "save" at bounding box center [334, 203] width 5 height 5
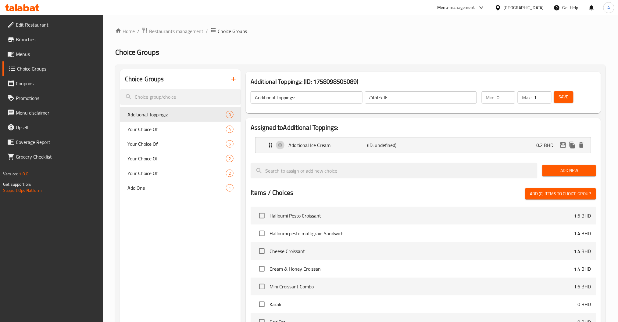
click at [559, 100] on button "Save" at bounding box center [564, 96] width 20 height 11
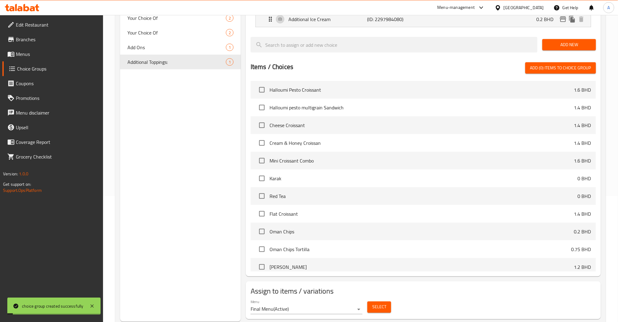
scroll to position [143, 0]
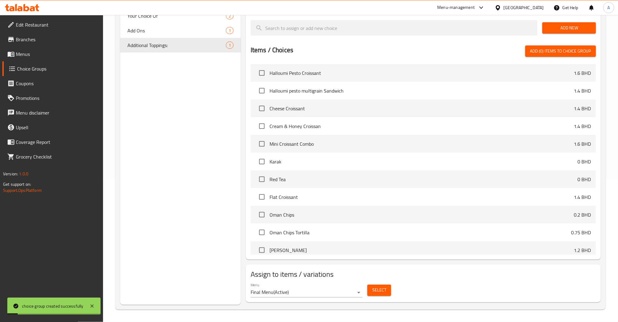
click at [390, 293] on button "Select" at bounding box center [380, 289] width 24 height 11
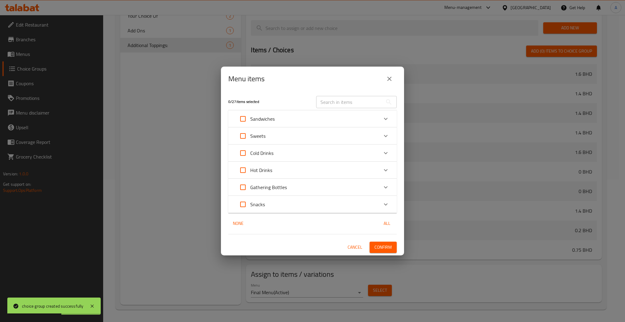
click at [325, 109] on div "​" at bounding box center [356, 102] width 88 height 20
click at [344, 103] on input "text" at bounding box center [349, 102] width 66 height 12
click at [286, 81] on div "Menu items" at bounding box center [312, 78] width 168 height 15
click at [379, 138] on div "Expand" at bounding box center [385, 135] width 15 height 15
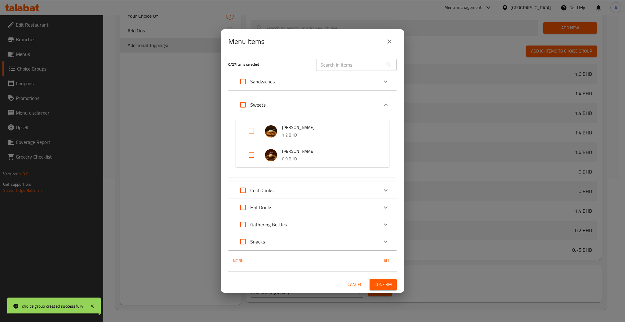
click at [255, 132] on input "Expand" at bounding box center [251, 131] width 15 height 15
checkbox input "true"
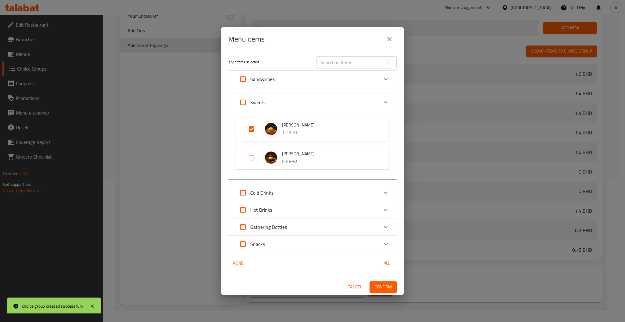
click at [250, 152] on input "Expand" at bounding box center [251, 157] width 15 height 15
checkbox input "true"
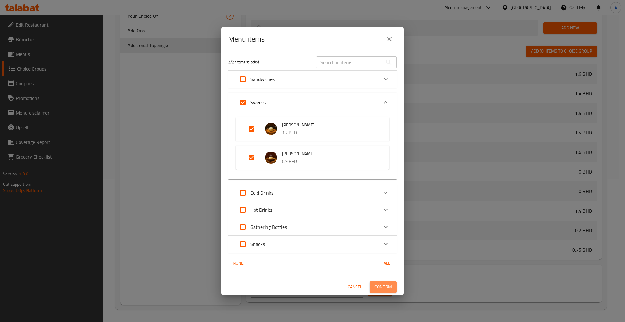
click at [392, 285] on button "Confirm" at bounding box center [382, 286] width 27 height 11
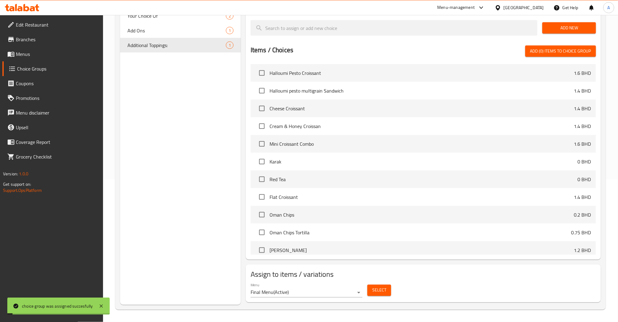
click at [238, 146] on div "Choice Groups Your Choice Of 4 Your Choice Of 5 Your Choice Of 2 Your Choice Of…" at bounding box center [180, 116] width 121 height 378
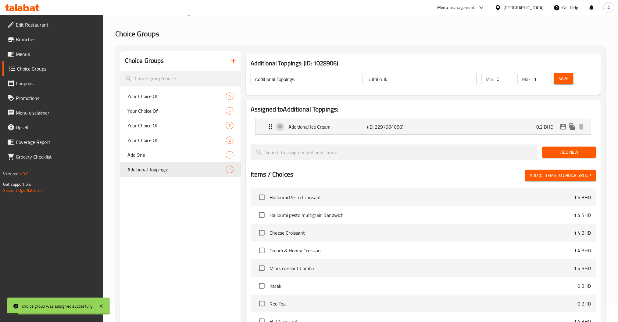
scroll to position [0, 0]
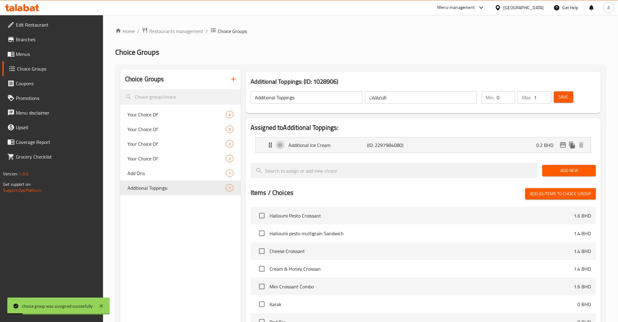
click at [31, 53] on span "Menus" at bounding box center [57, 53] width 83 height 7
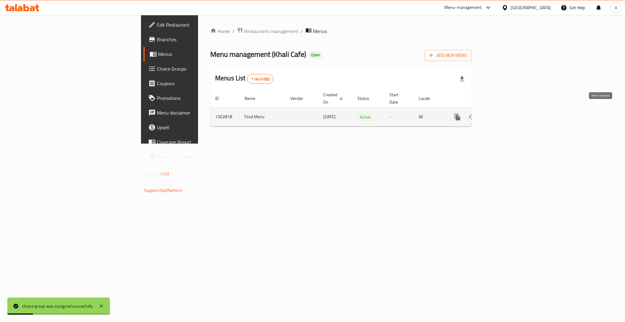
click at [508, 110] on link "enhanced table" at bounding box center [501, 117] width 15 height 15
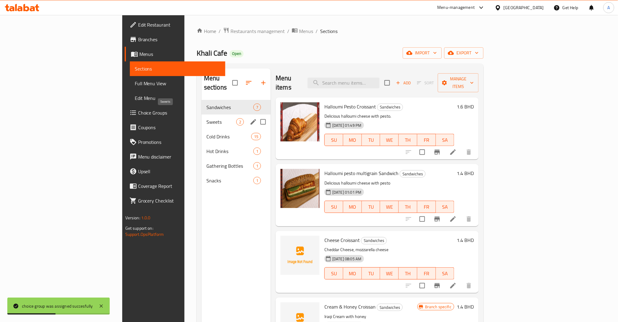
click at [207, 118] on span "Sweets" at bounding box center [222, 121] width 30 height 7
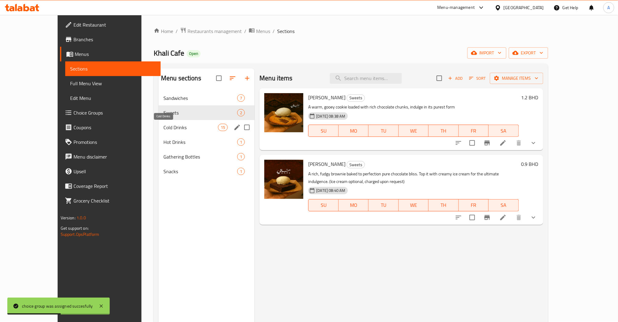
click at [163, 125] on span "Cold Drinks" at bounding box center [190, 127] width 55 height 7
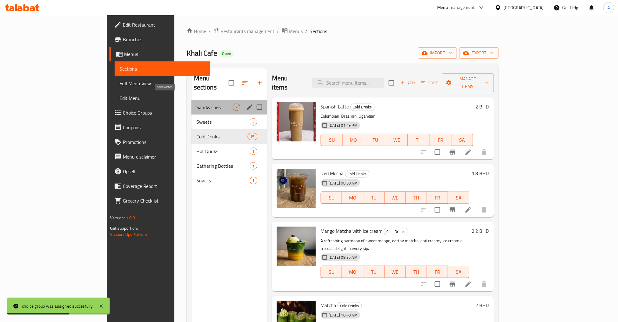
click at [196, 103] on span "Sandwiches" at bounding box center [214, 106] width 36 height 7
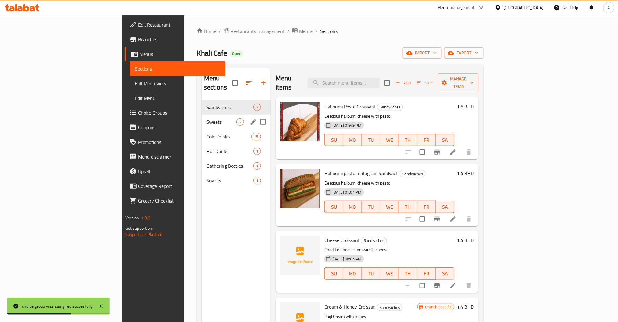
click at [202, 114] on div "Sweets 2" at bounding box center [236, 121] width 69 height 15
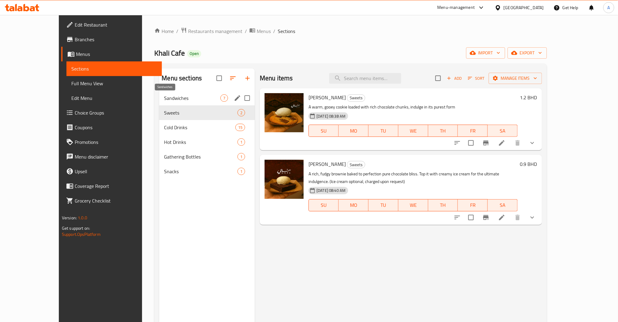
click at [164, 101] on span "Sandwiches" at bounding box center [192, 97] width 56 height 7
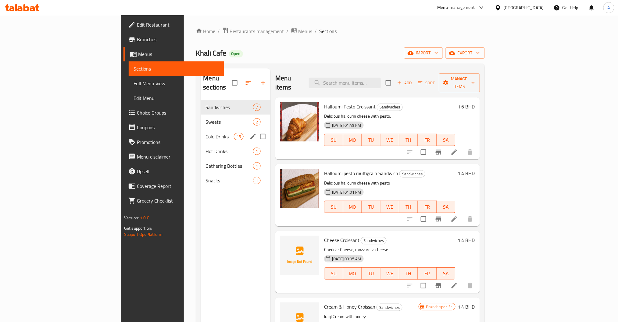
click at [201, 129] on div "Cold Drinks 15" at bounding box center [236, 136] width 70 height 15
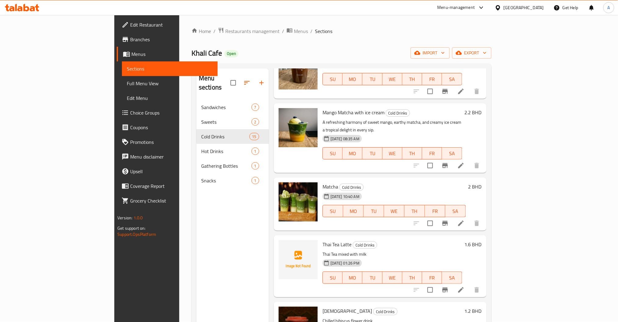
scroll to position [122, 0]
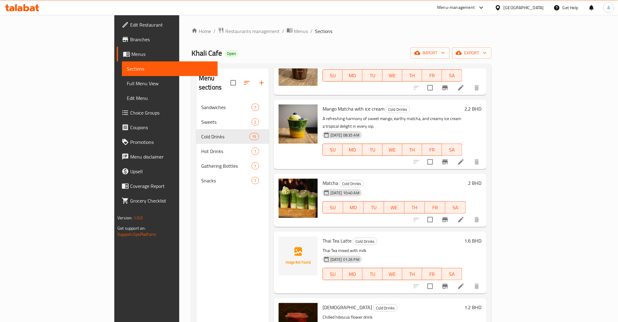
click at [470, 214] on li at bounding box center [461, 219] width 17 height 11
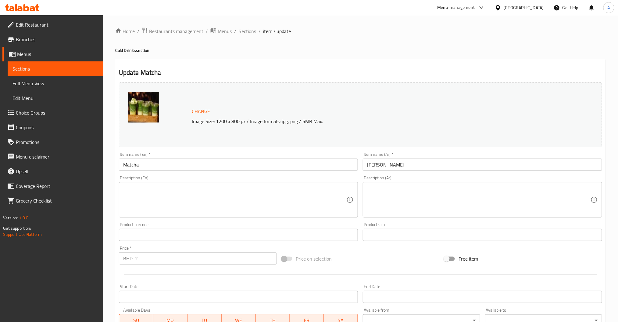
click at [185, 184] on div "Description (En)" at bounding box center [238, 199] width 239 height 35
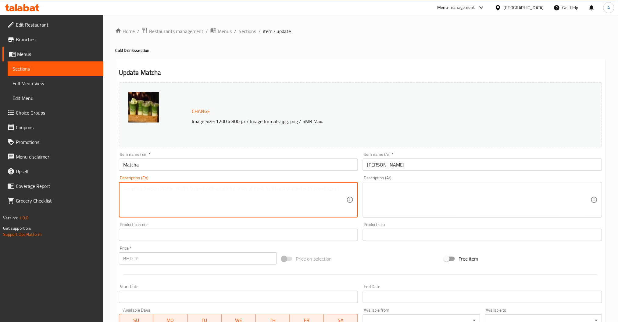
paste textarea "Smooth and earthy Japanese green tea, offering calm energy and a refreshing lif…"
type textarea "Smooth and earthy Japanese green tea, offering calm energy and a refreshing lif…"
click at [417, 202] on textarea at bounding box center [479, 199] width 224 height 29
paste textarea "شاي أخضر ياباني ناعم بطعم ترابي، يمنحك طاقة هادئة وانتعاشًا مع كل رشفة."
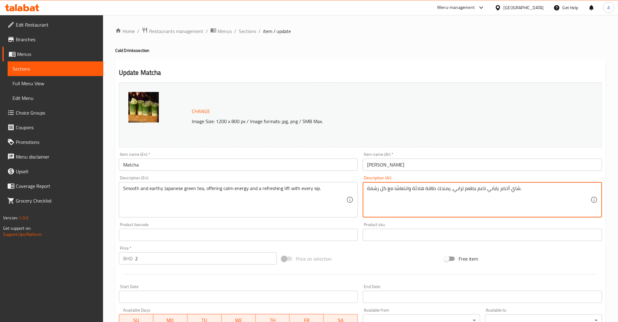
scroll to position [117, 0]
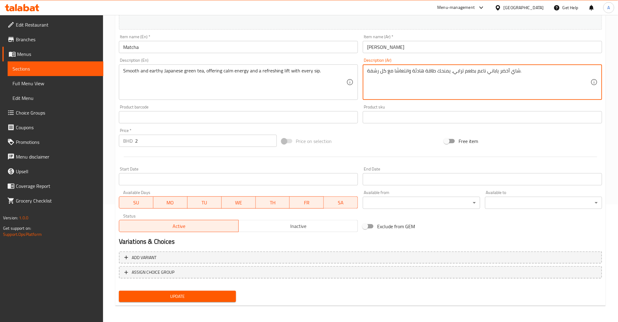
type textarea "شاي أخضر ياباني ناعم بطعم ترابي، يمنحك طاقة هادئة وانتعاشًا مع كل رشفة."
click at [185, 296] on span "Update" at bounding box center [177, 296] width 107 height 8
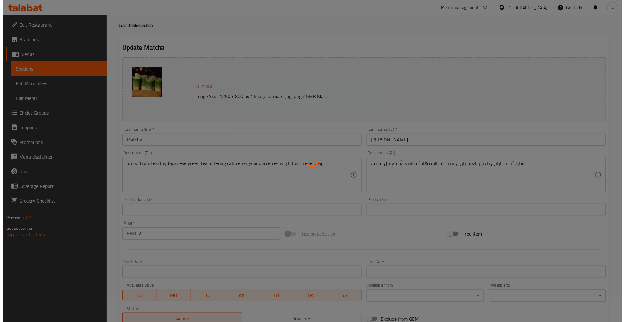
scroll to position [0, 0]
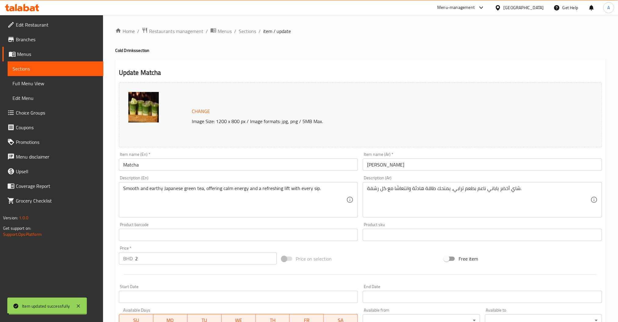
click at [249, 30] on span "Sections" at bounding box center [247, 30] width 17 height 7
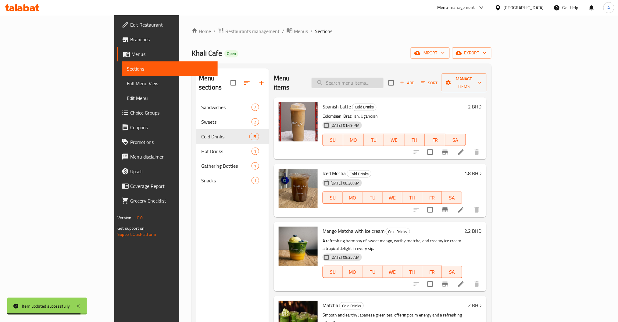
click at [384, 77] on input "search" at bounding box center [348, 82] width 72 height 11
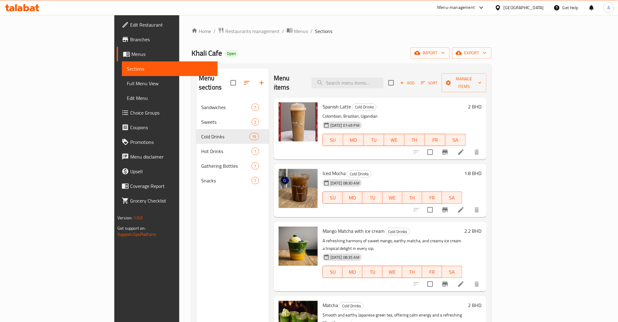
click at [465, 206] on icon at bounding box center [461, 209] width 7 height 7
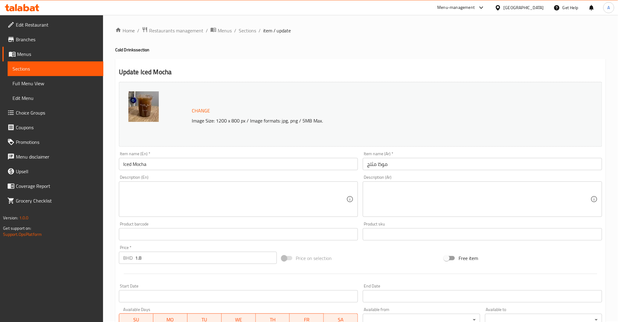
scroll to position [117, 0]
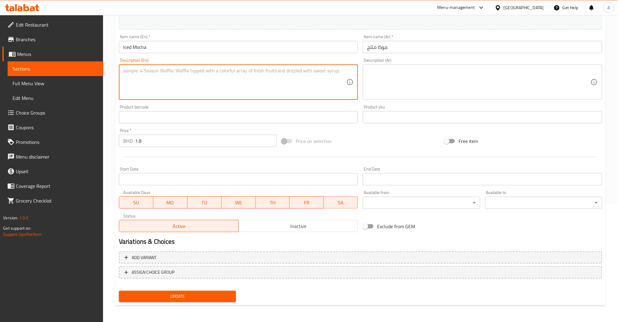
click at [190, 74] on textarea at bounding box center [235, 82] width 224 height 29
paste textarea "A cool blend of bold espresso, rich chocolate, and creamy milk — the perfect pi…"
click at [255, 71] on textarea "A cool blend of bold espresso, rich chocolate, and creamy milk — the perfect pi…" at bounding box center [235, 82] width 224 height 29
type textarea "A cool blend of bold espresso, rich chocolate, and creamy milk the perfect pick…"
click at [383, 80] on textarea at bounding box center [479, 82] width 224 height 29
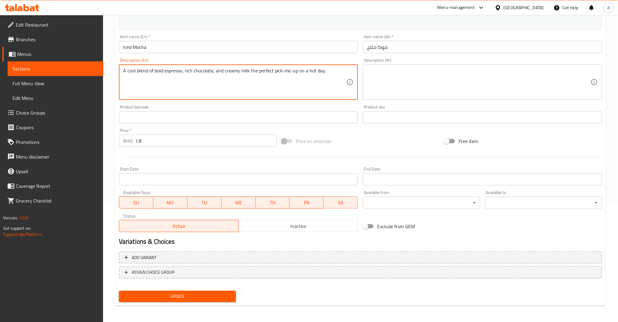
paste textarea "مزيج بارد من الإسبريسو القوي، والشوكولاتة الغنية، والحليب الكريمي — الانتعاش ال…"
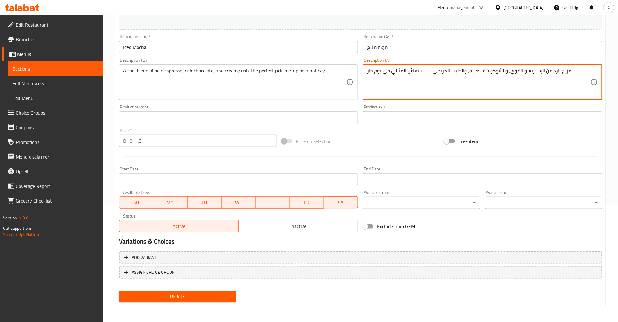
click at [426, 73] on textarea "مزيج بارد من الإسبريسو القوي، والشوكولاتة الغنية، والحليب الكريمي — الانتعاش ال…" at bounding box center [479, 82] width 224 height 29
type textarea "مزيج بارد من الإسبريسو القوي، والشوكولاتة الغنية، والحليب الكريمي الانتعاش المث…"
click at [184, 295] on span "Update" at bounding box center [177, 296] width 107 height 8
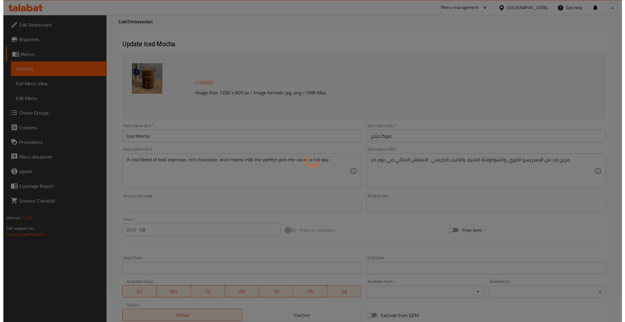
scroll to position [0, 0]
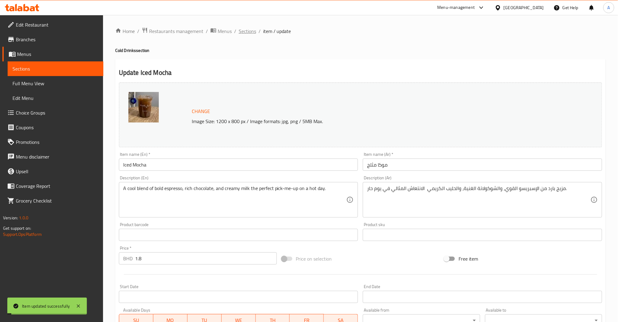
click at [244, 31] on span "Sections" at bounding box center [247, 30] width 17 height 7
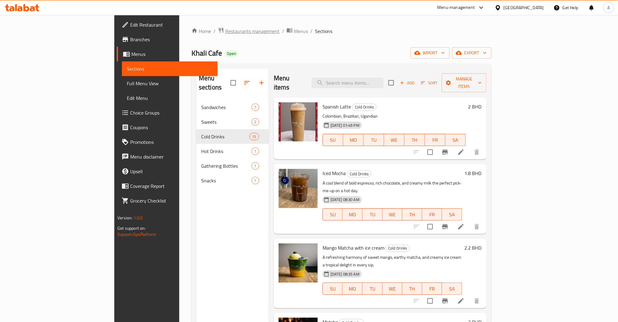
click at [225, 32] on span "Restaurants management" at bounding box center [252, 30] width 54 height 7
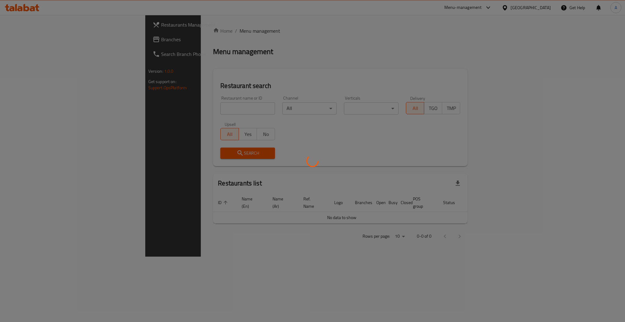
click at [159, 108] on div at bounding box center [312, 161] width 625 height 322
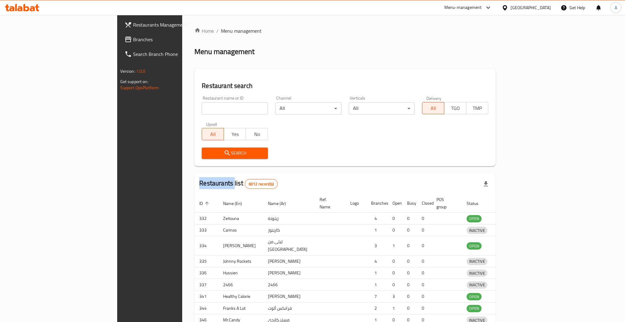
click at [159, 108] on div at bounding box center [312, 161] width 625 height 322
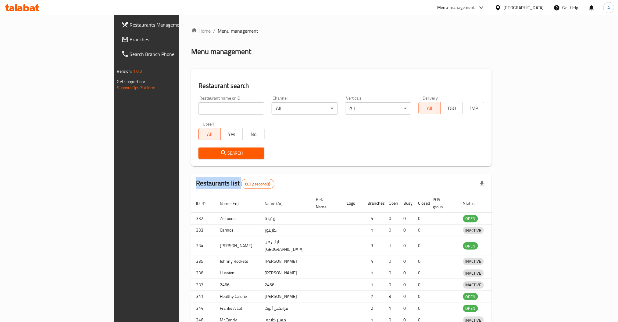
click at [159, 108] on div at bounding box center [309, 161] width 618 height 322
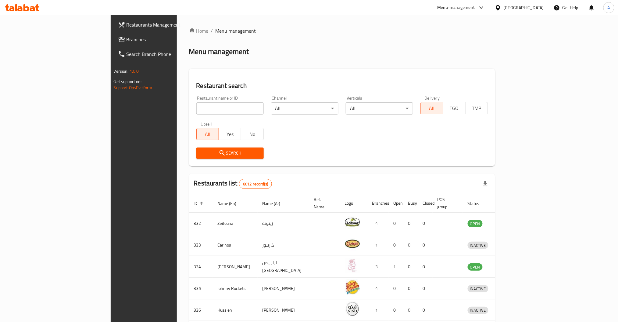
click at [196, 108] on input "search" at bounding box center [229, 108] width 67 height 12
type input "arto"
click button "Search" at bounding box center [229, 152] width 67 height 11
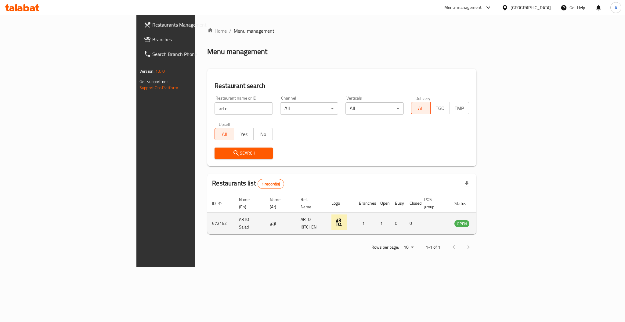
click at [207, 214] on td "672162" at bounding box center [220, 223] width 27 height 22
click at [207, 215] on td "672162" at bounding box center [220, 223] width 27 height 22
copy td "672162"
